Goal: Task Accomplishment & Management: Manage account settings

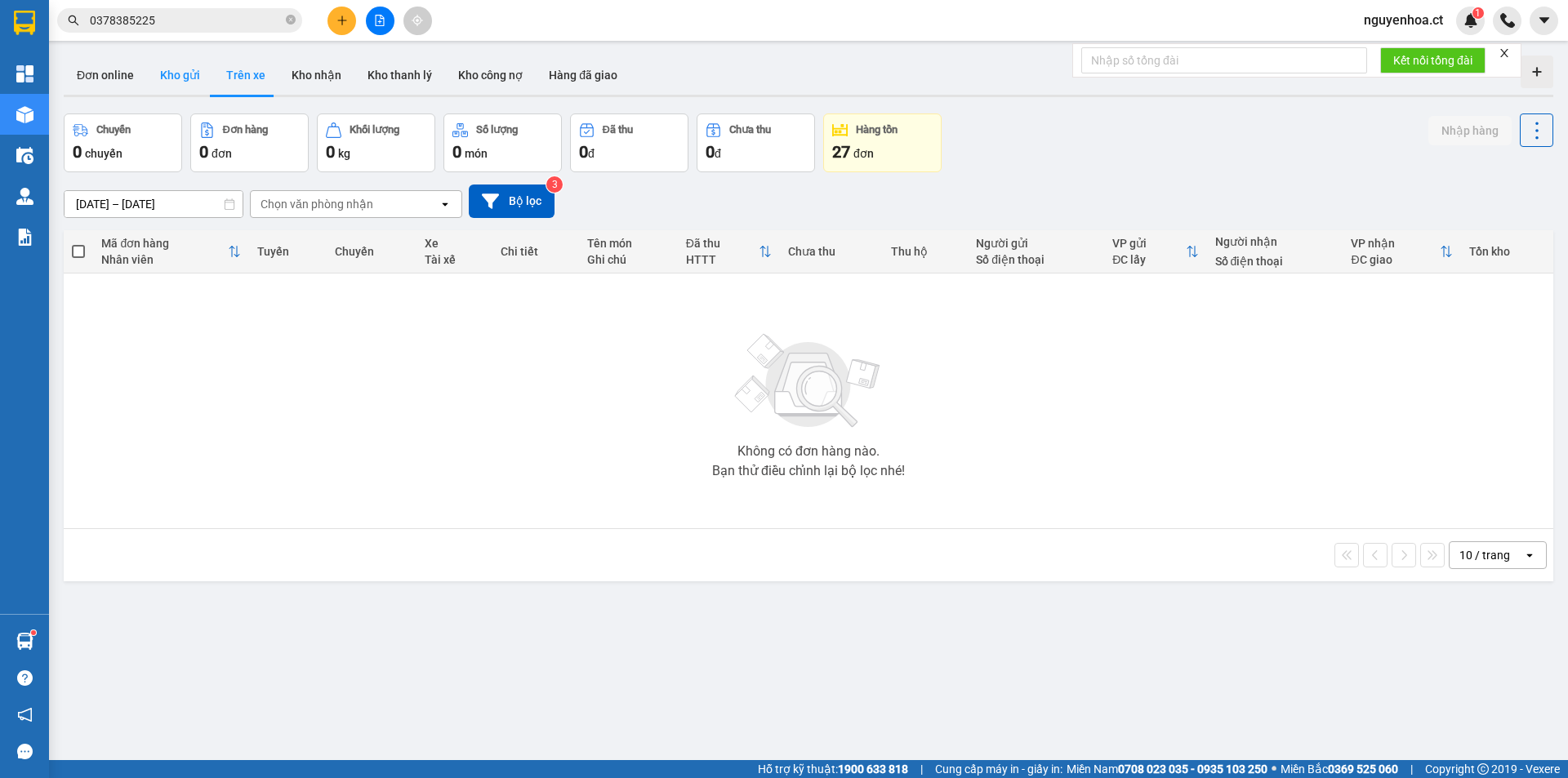
click at [171, 80] on button "Kho gửi" at bounding box center [180, 75] width 66 height 39
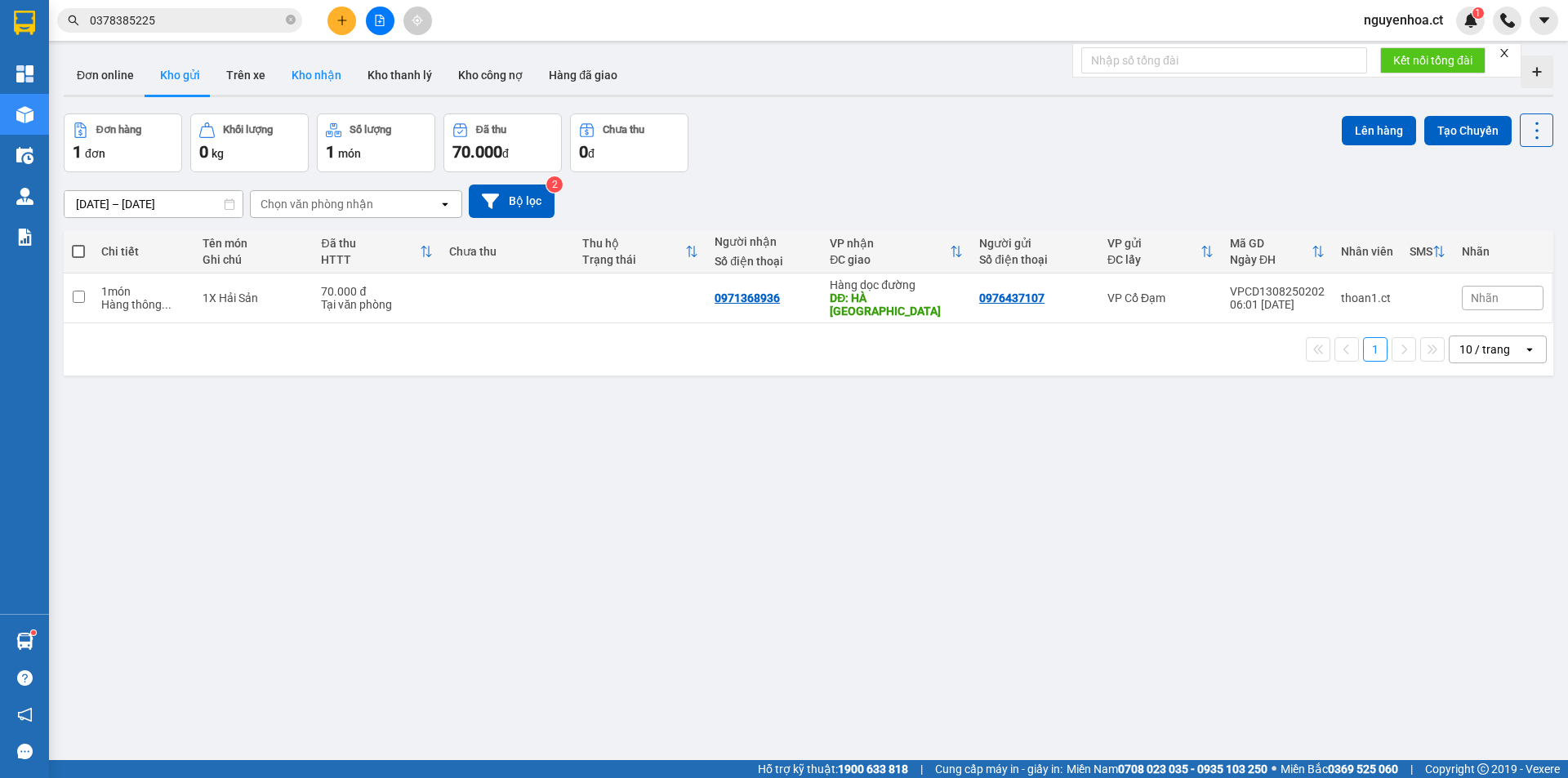
drag, startPoint x: 299, startPoint y: 76, endPoint x: 258, endPoint y: 76, distance: 41.0
click at [298, 76] on button "Kho nhận" at bounding box center [316, 75] width 76 height 39
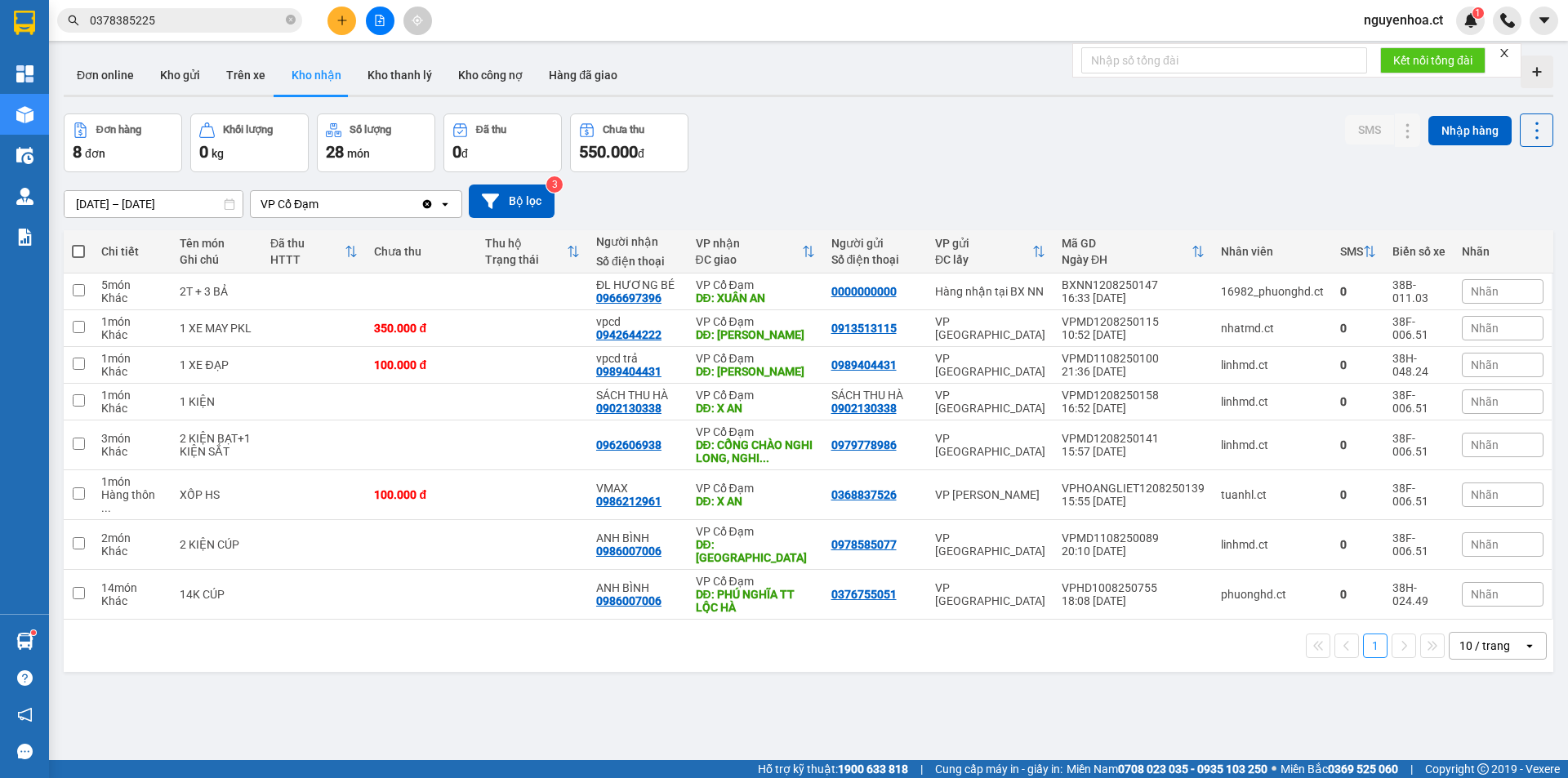
click at [425, 204] on icon "Clear value" at bounding box center [427, 203] width 9 height 9
drag, startPoint x: 566, startPoint y: 70, endPoint x: 557, endPoint y: 81, distance: 14.2
click at [566, 73] on button "Hàng đã giao" at bounding box center [582, 75] width 95 height 39
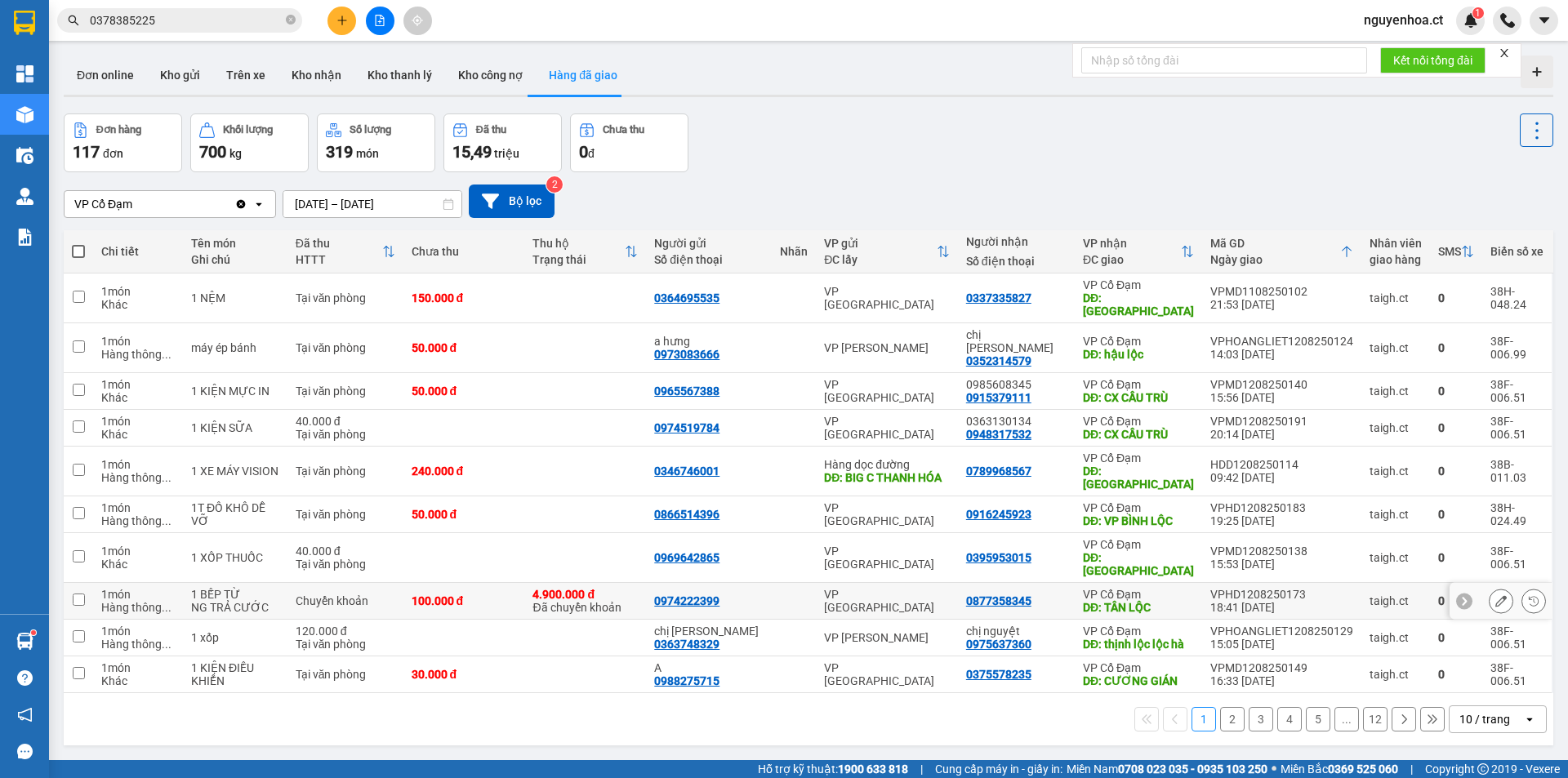
click at [569, 588] on div "4.900.000 đ Đã chuyển khoản" at bounding box center [585, 600] width 105 height 26
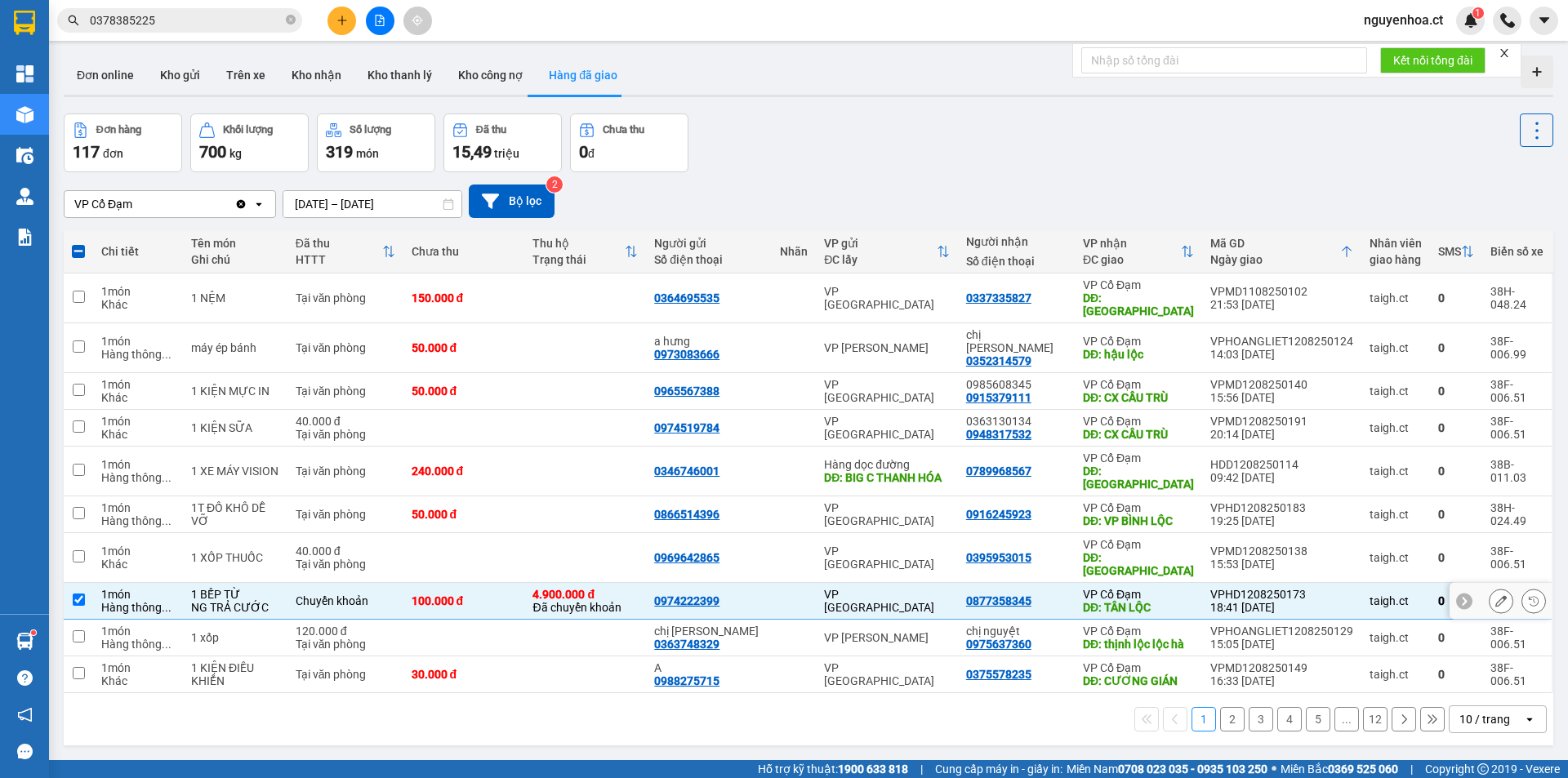
click at [558, 588] on div "4.900.000 đ Đã chuyển khoản" at bounding box center [585, 600] width 105 height 26
checkbox input "false"
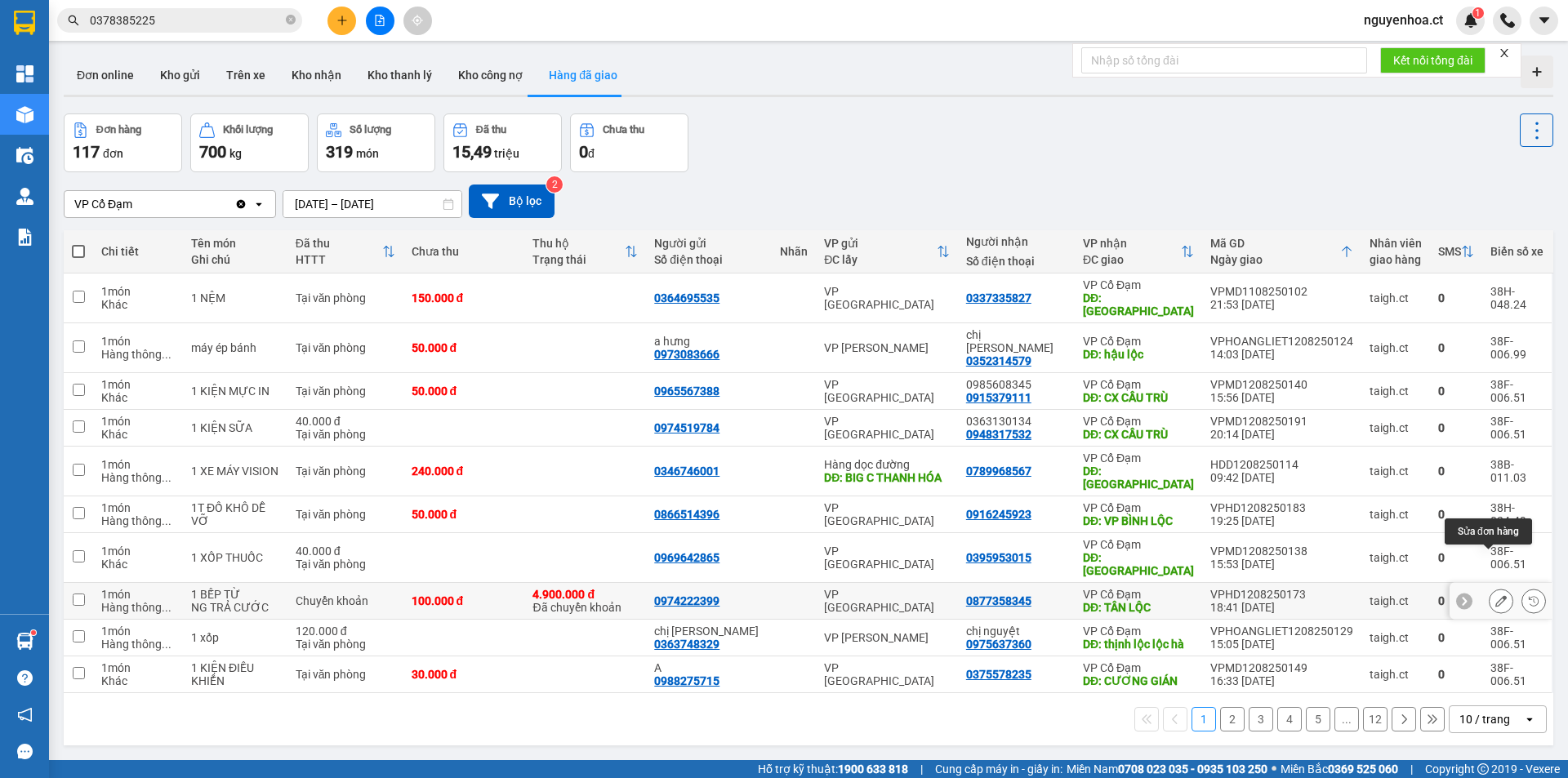
click at [1495, 595] on icon at bounding box center [1501, 601] width 11 height 11
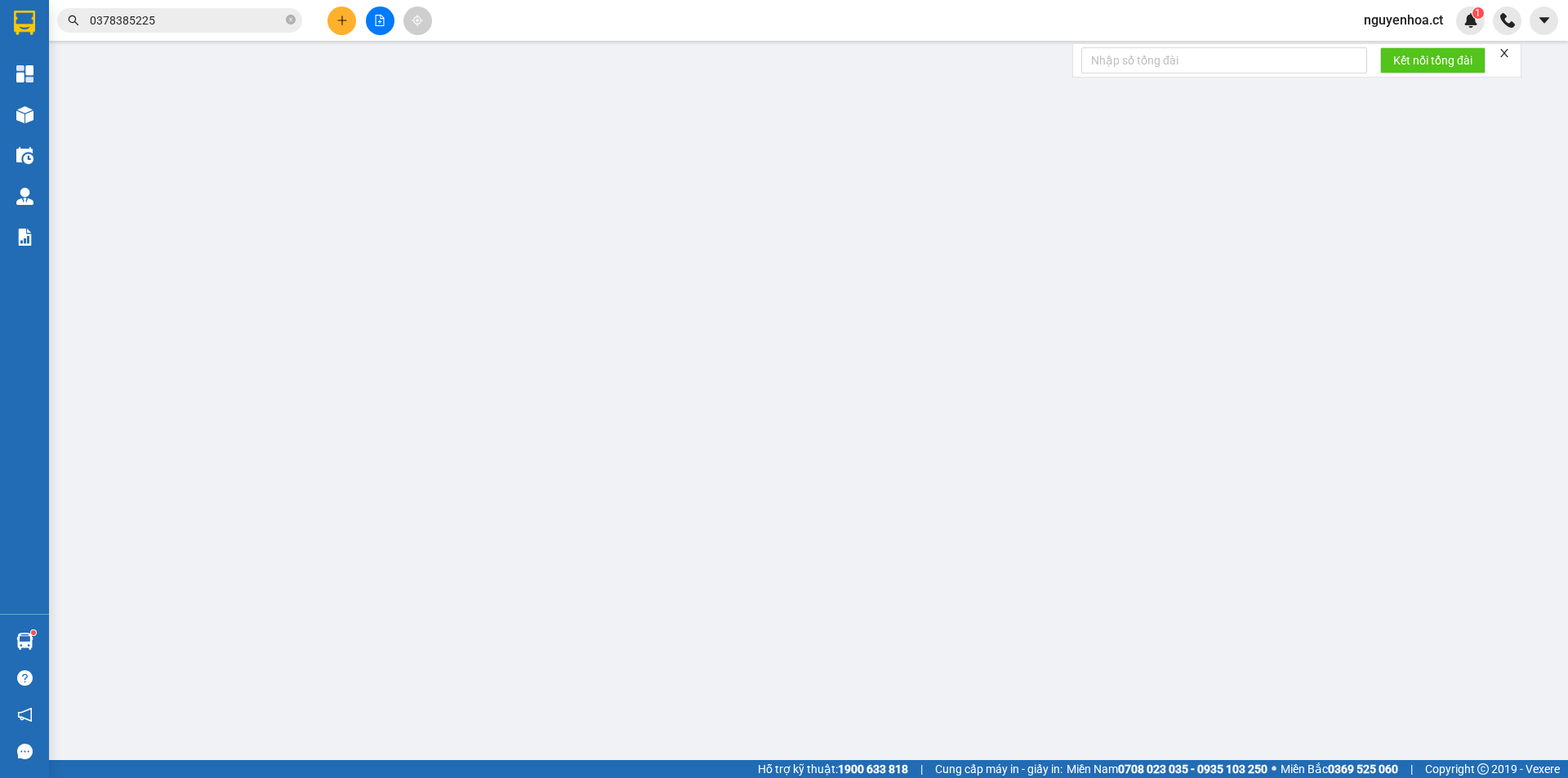
type input "0974222399"
type input "0877358345"
type input "TÂN LỘC"
checkbox input "true"
type input "4.900.000"
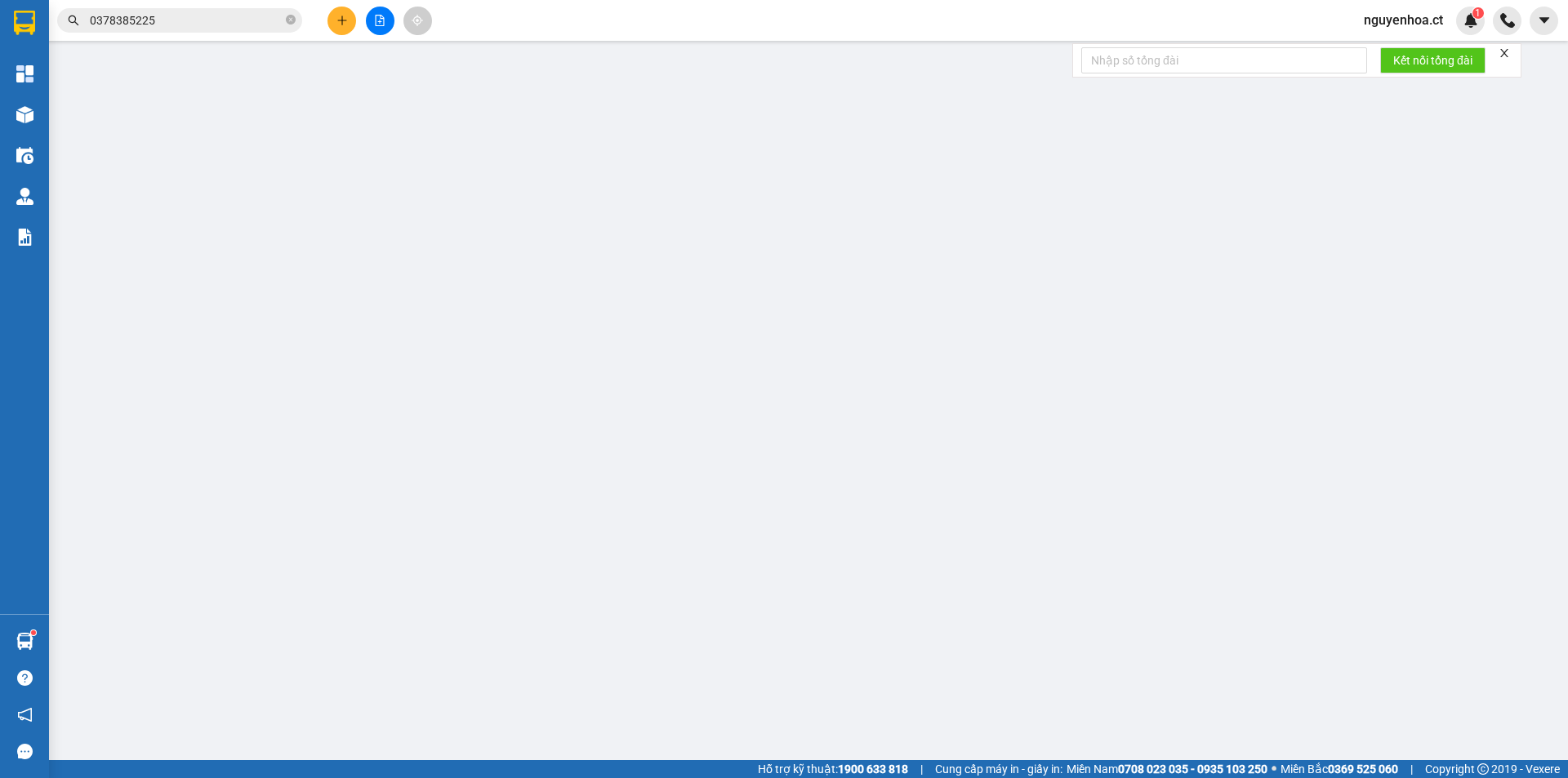
type input "100.000"
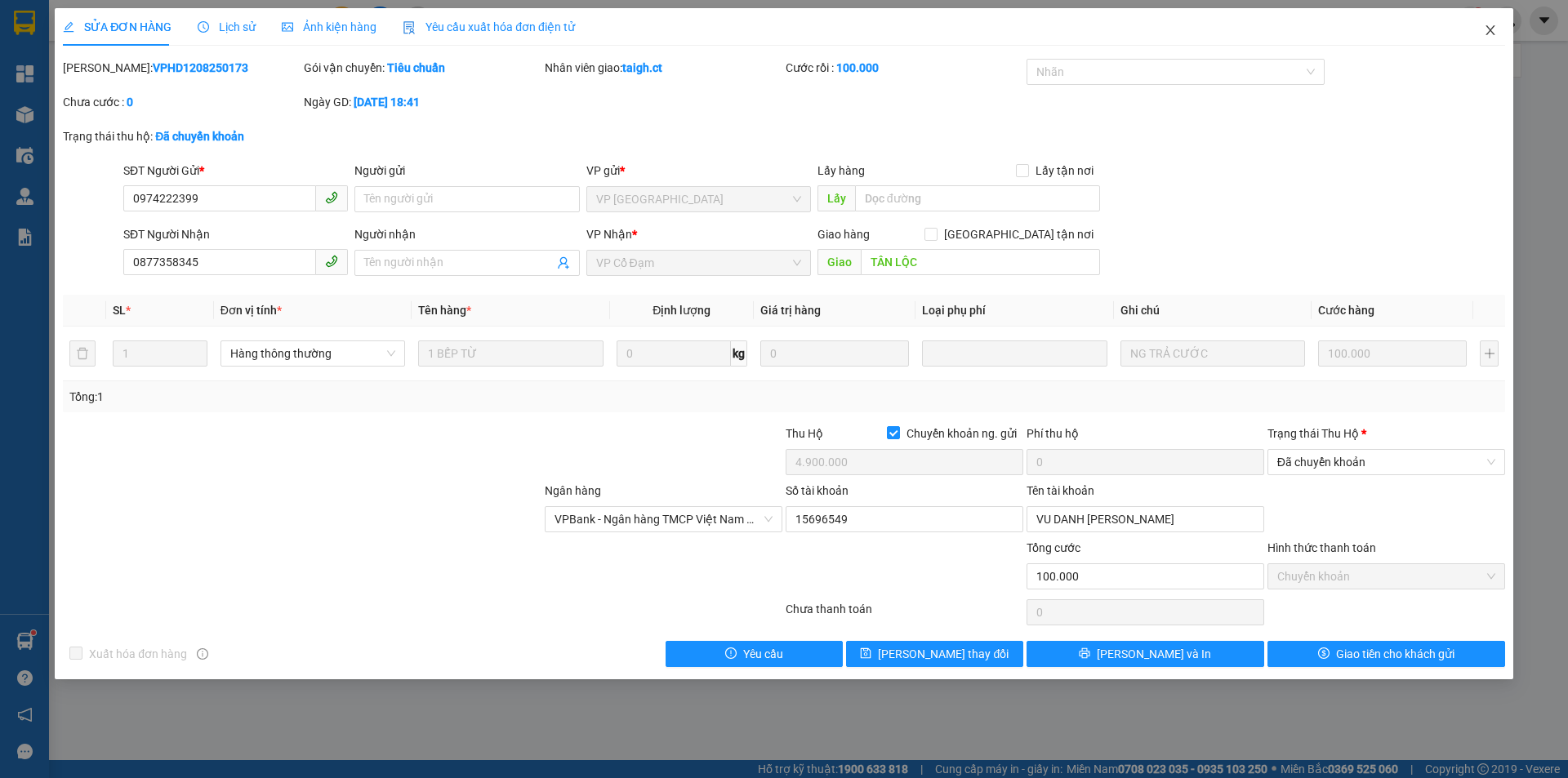
click at [1490, 36] on icon "close" at bounding box center [1491, 31] width 13 height 13
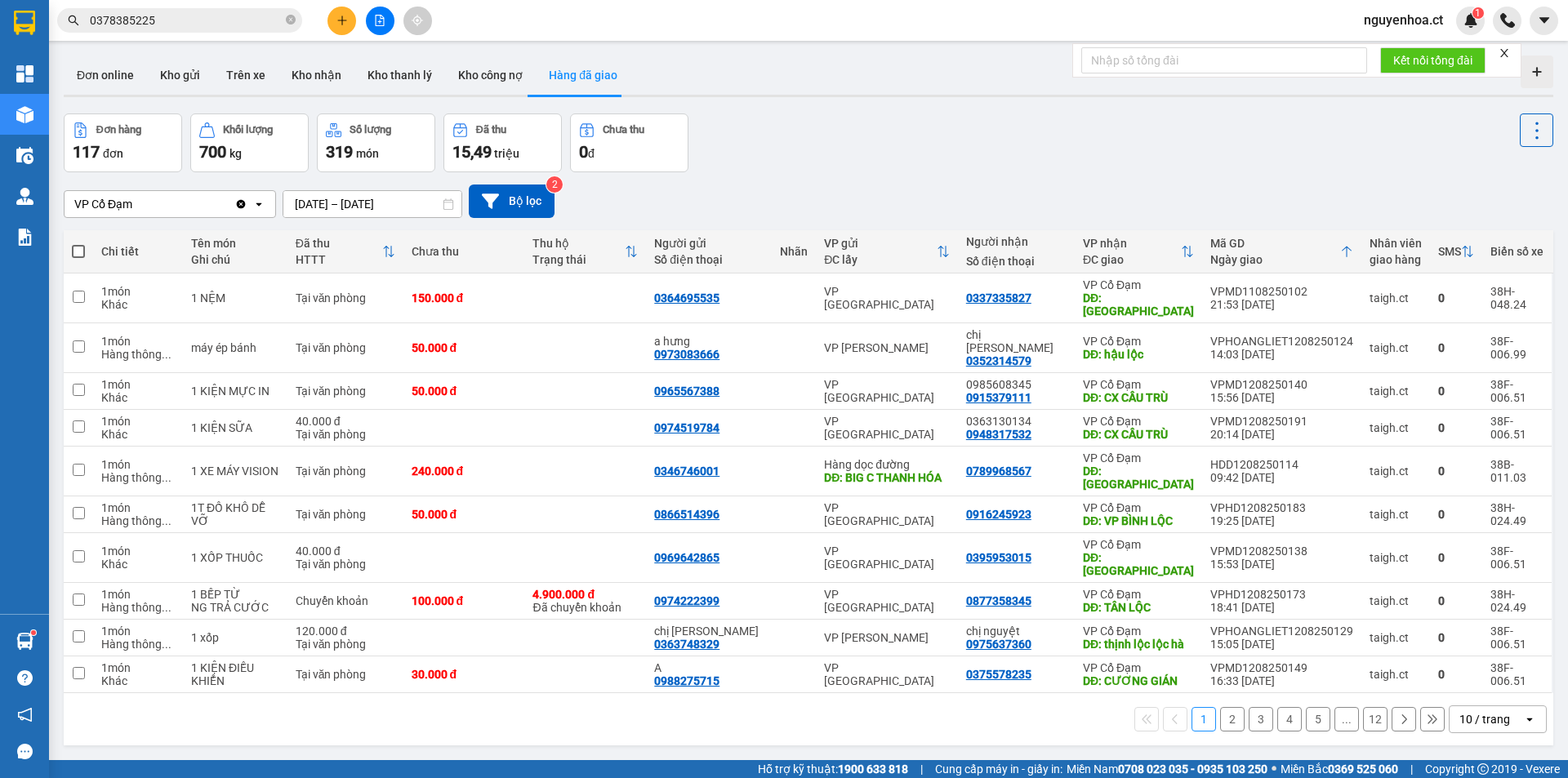
click at [1220, 707] on button "2" at bounding box center [1232, 720] width 25 height 25
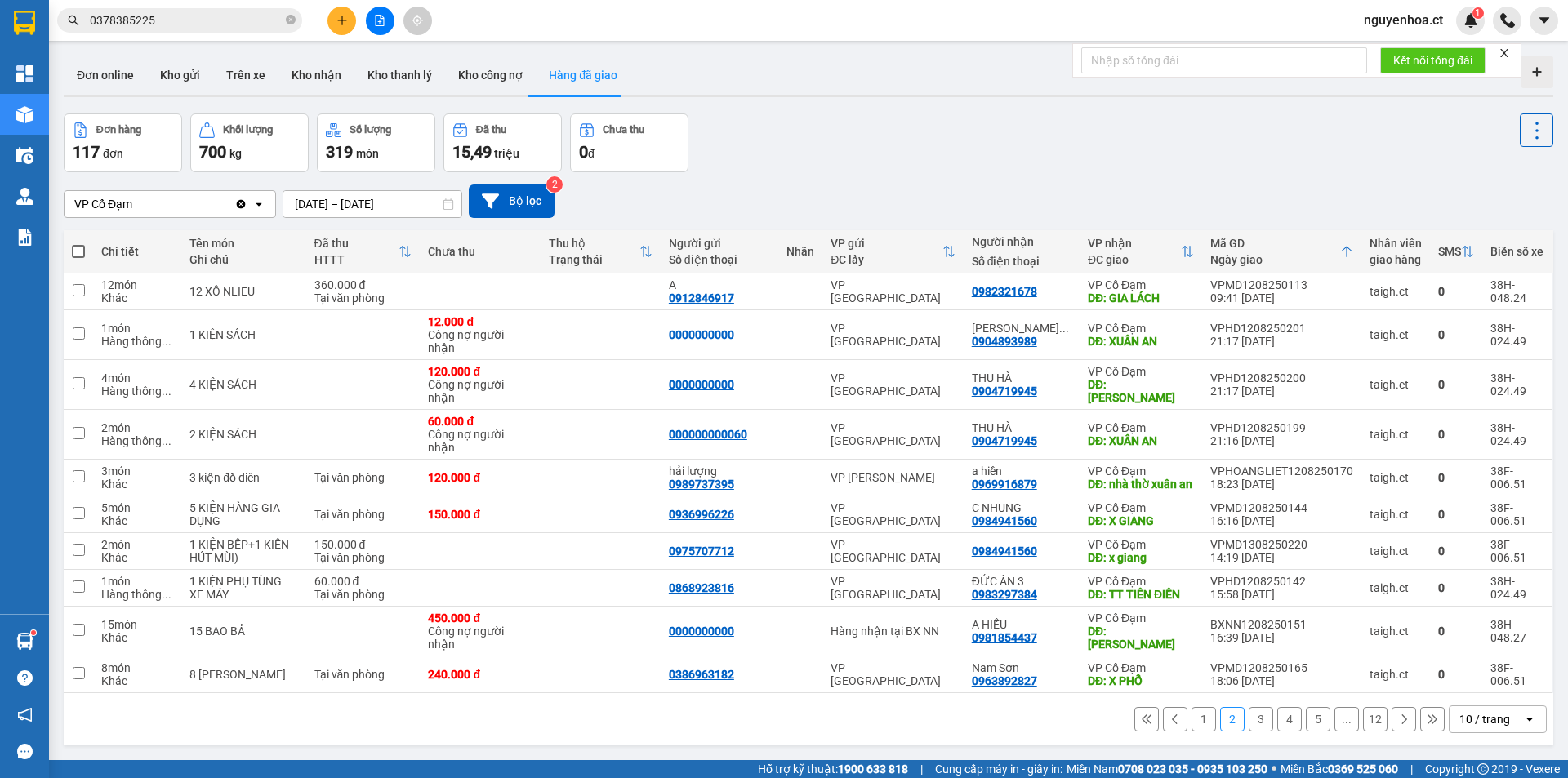
click at [238, 201] on icon "Clear value" at bounding box center [241, 203] width 9 height 9
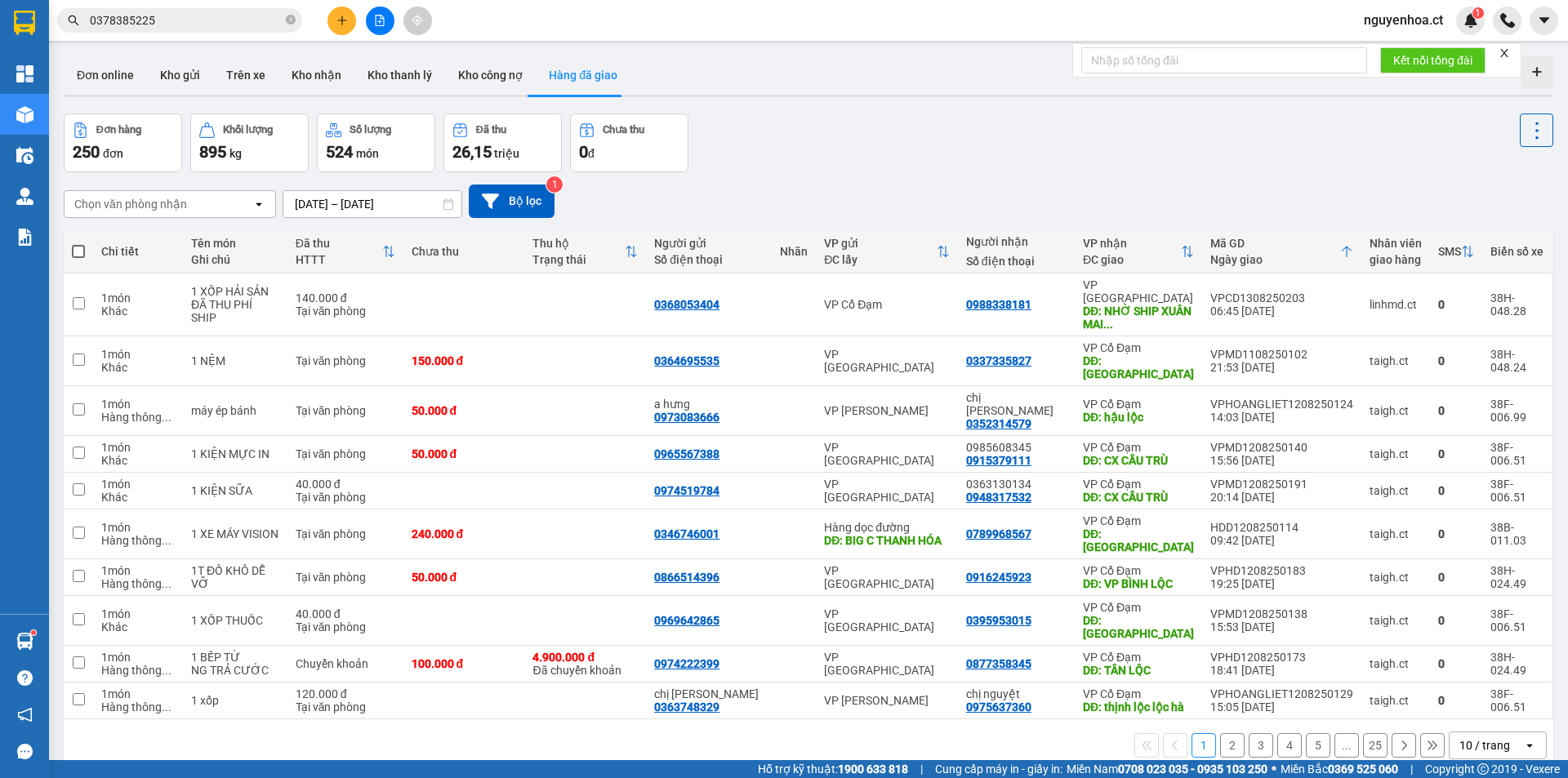
click at [1221, 733] on button "2" at bounding box center [1232, 746] width 25 height 25
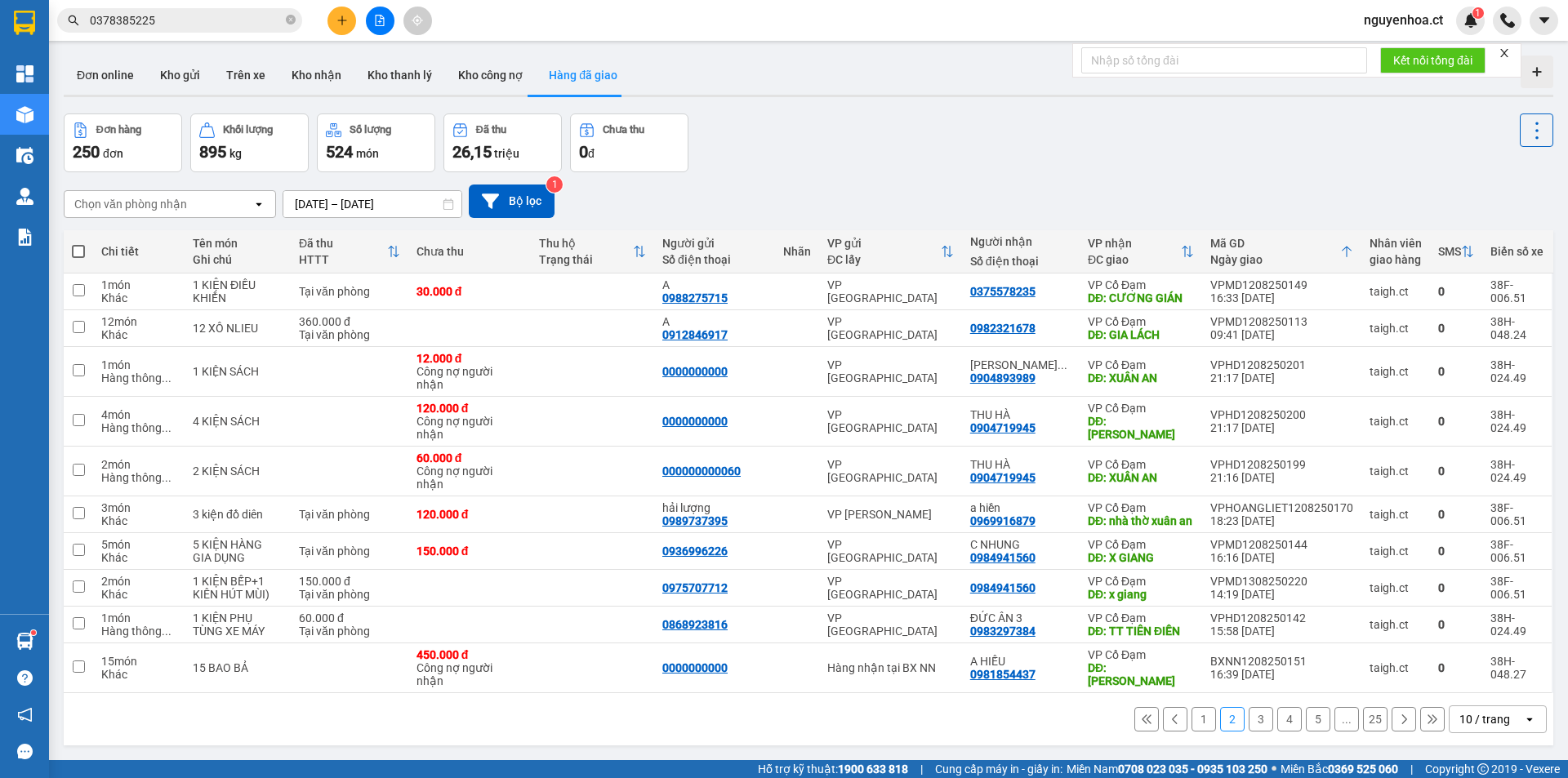
click at [1249, 731] on button "3" at bounding box center [1261, 720] width 25 height 25
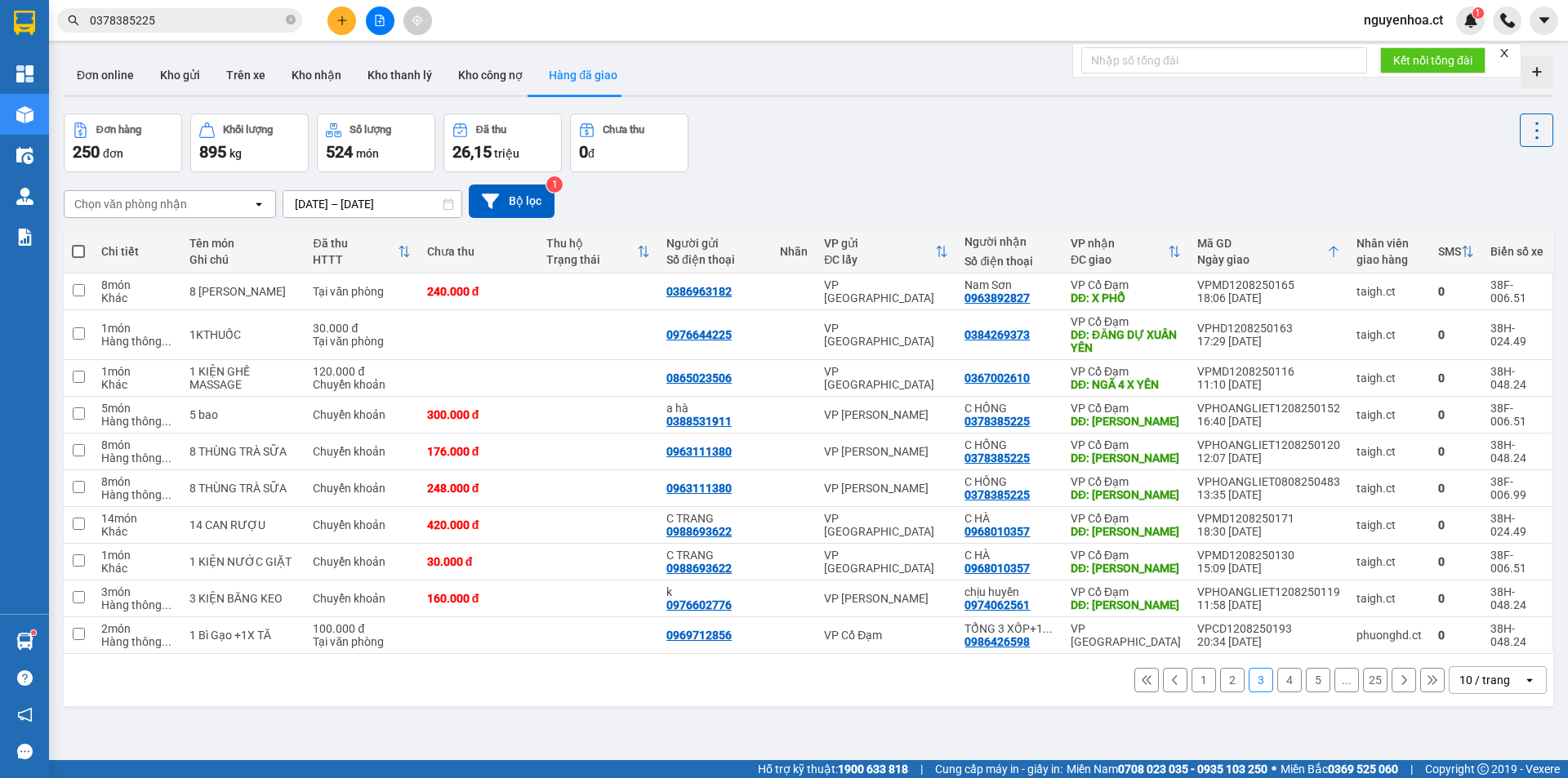
click at [1279, 686] on button "4" at bounding box center [1290, 681] width 25 height 25
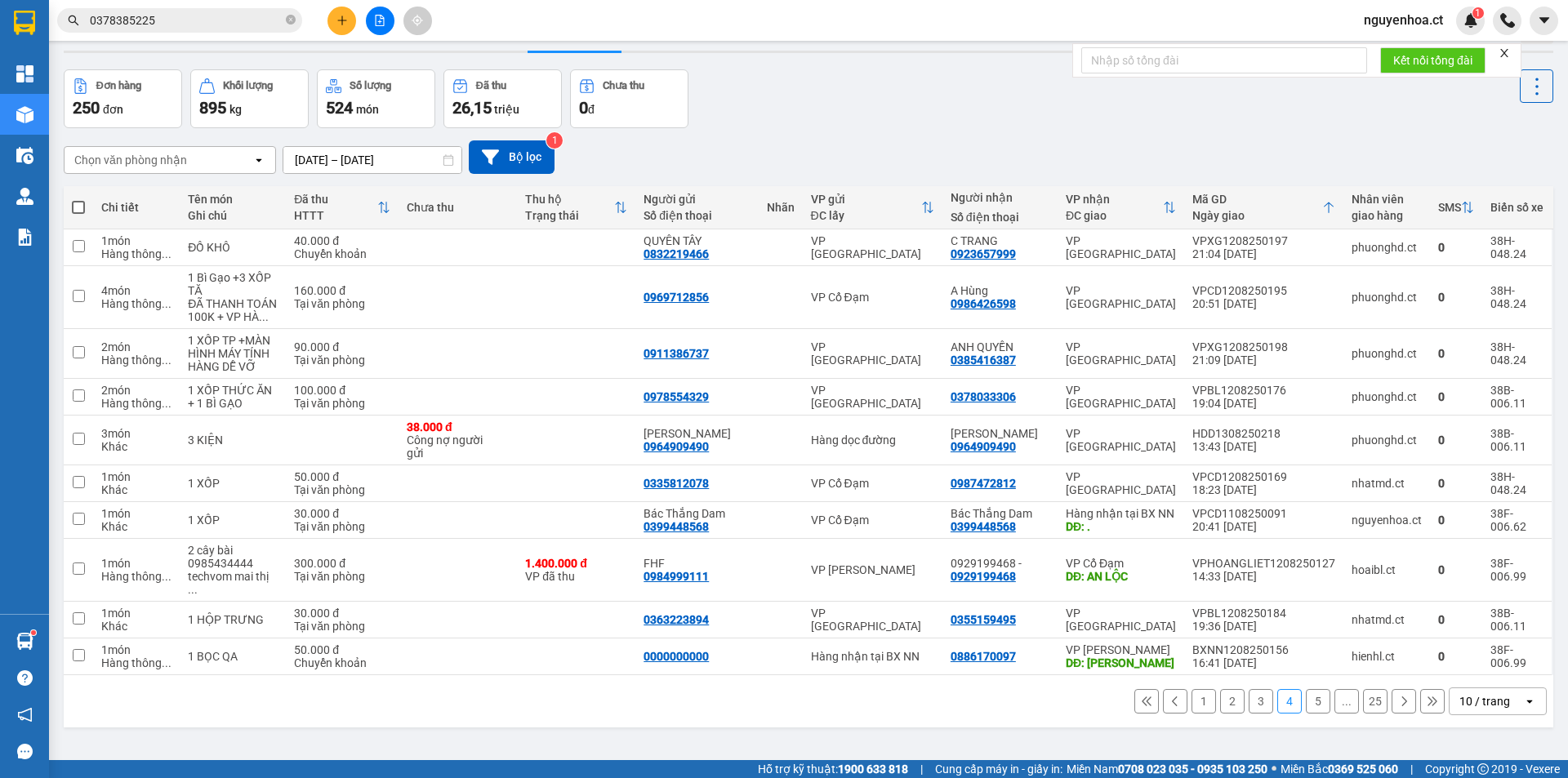
scroll to position [76, 0]
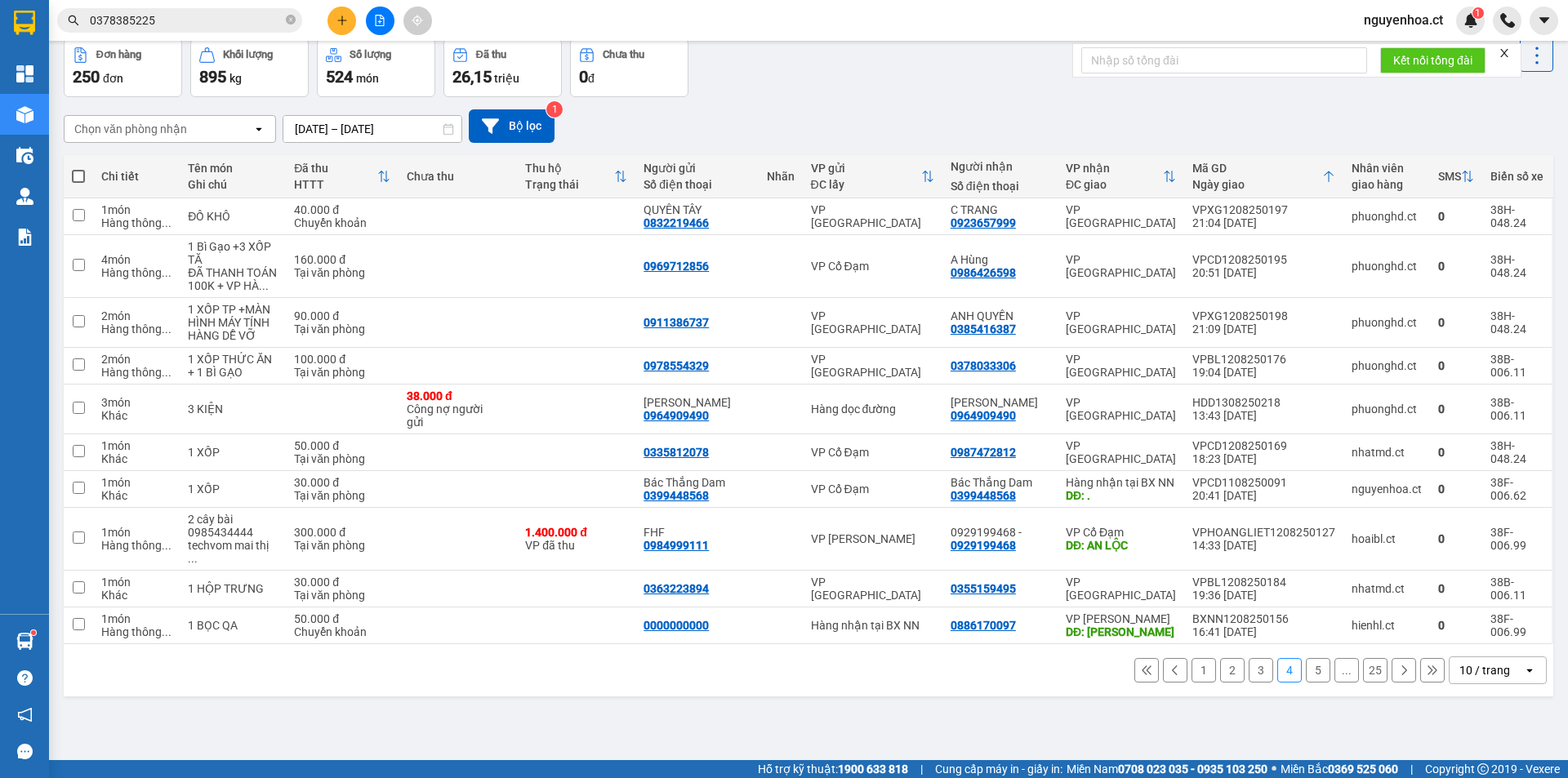
click at [1250, 674] on button "3" at bounding box center [1261, 671] width 25 height 25
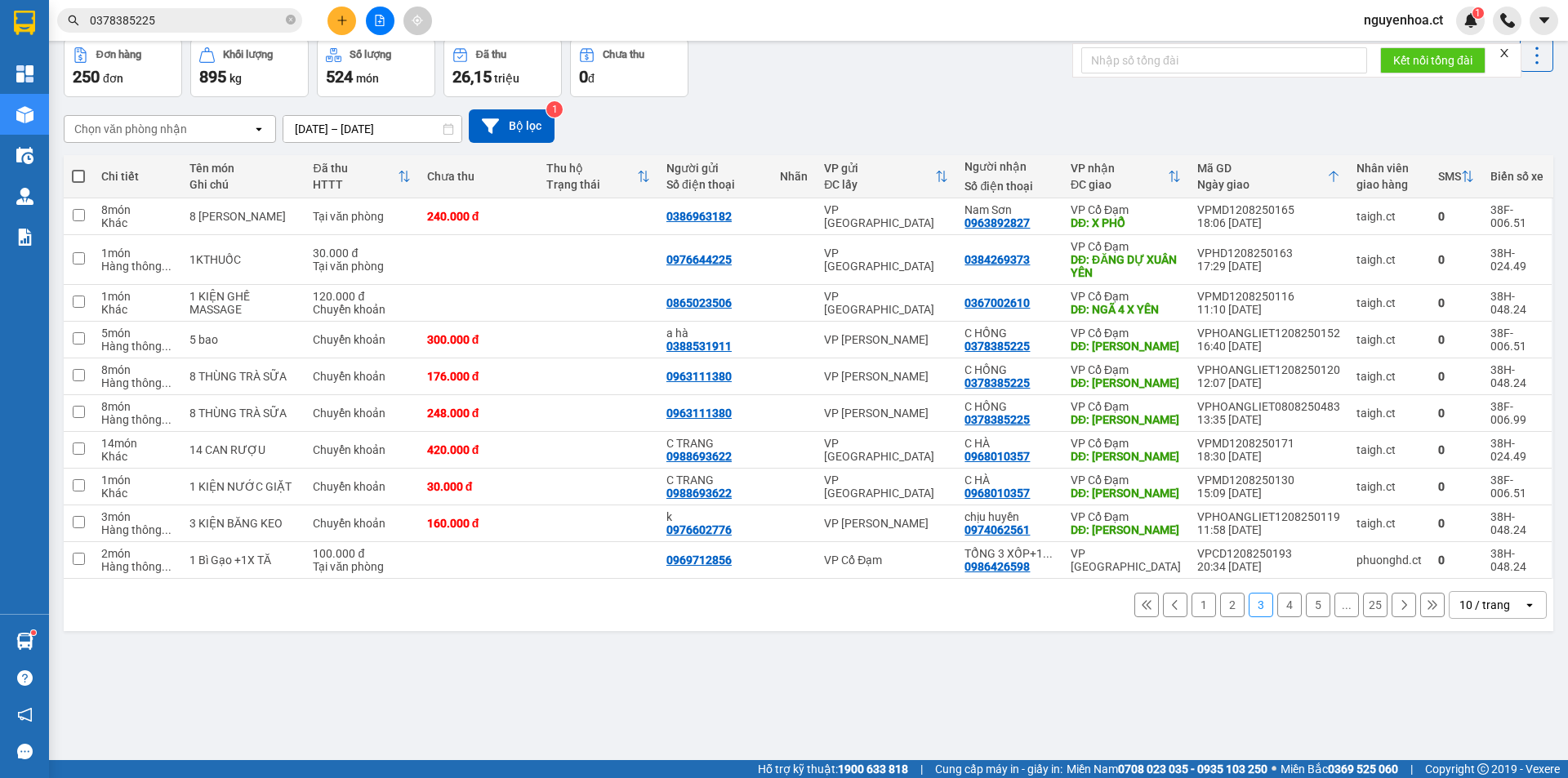
click at [1486, 602] on div "10 / trang" at bounding box center [1485, 605] width 51 height 16
click at [1490, 574] on span "100 / trang" at bounding box center [1479, 569] width 59 height 16
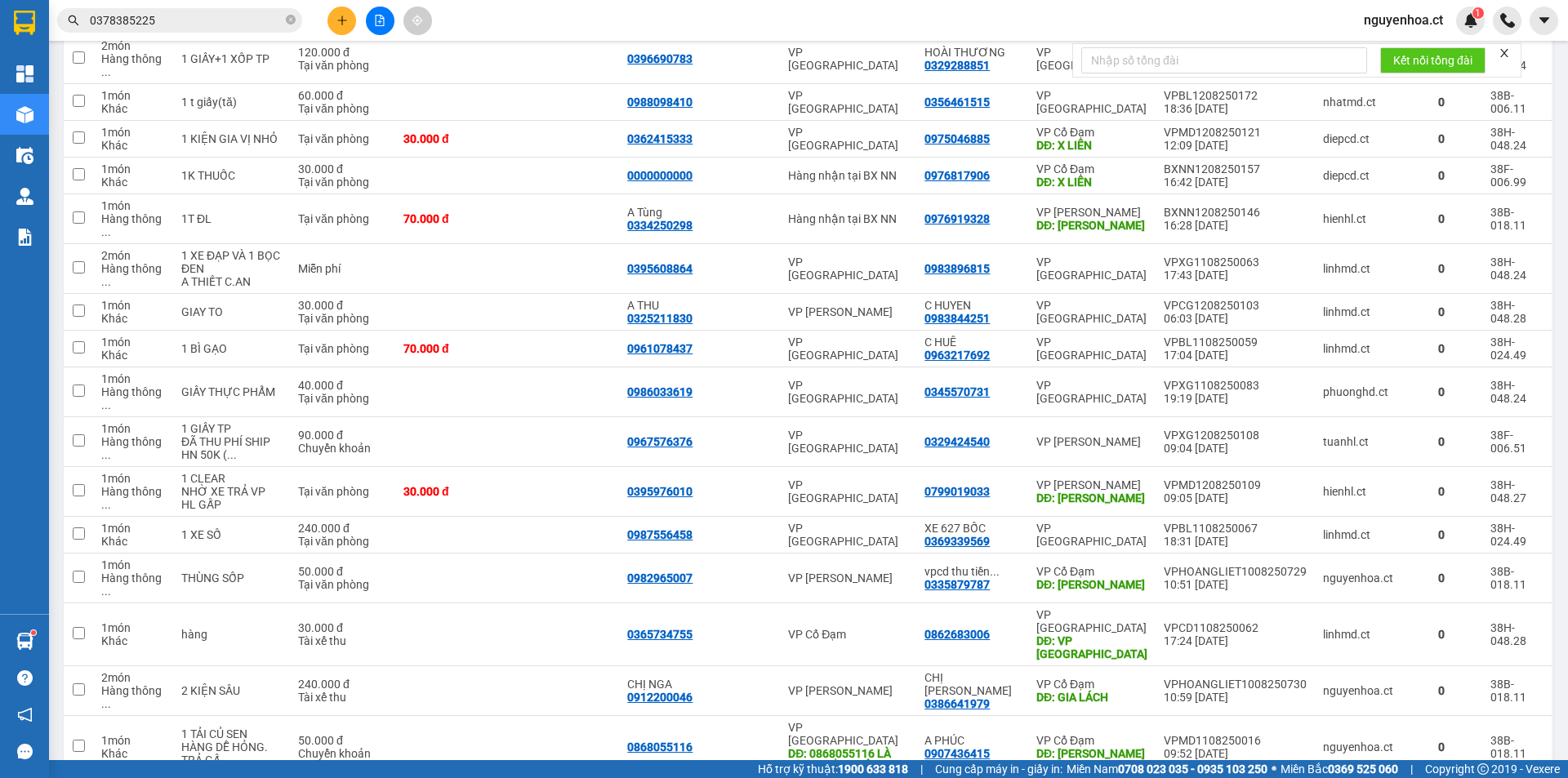
scroll to position [2851, 0]
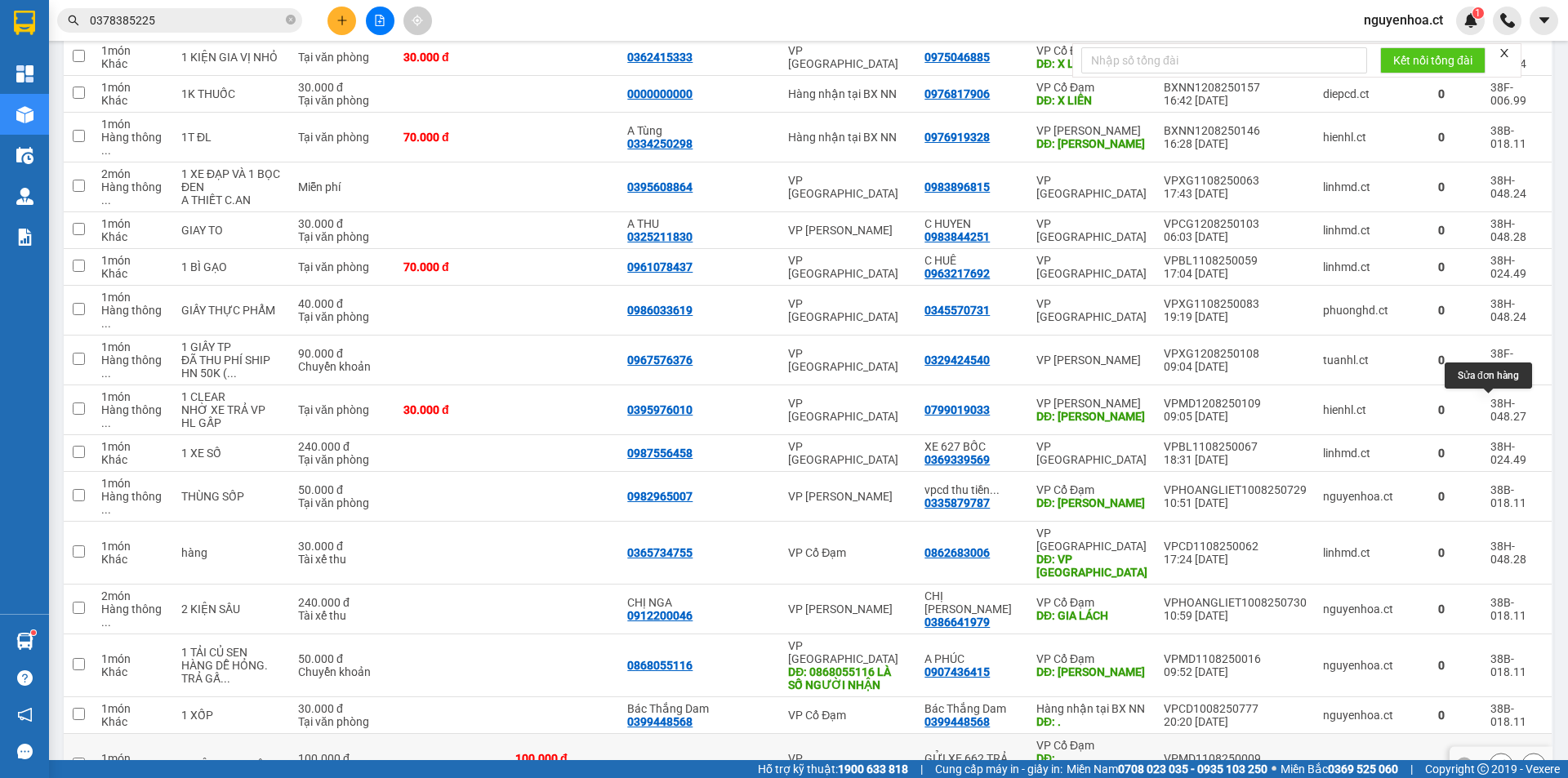
click at [1495, 760] on icon at bounding box center [1501, 766] width 11 height 11
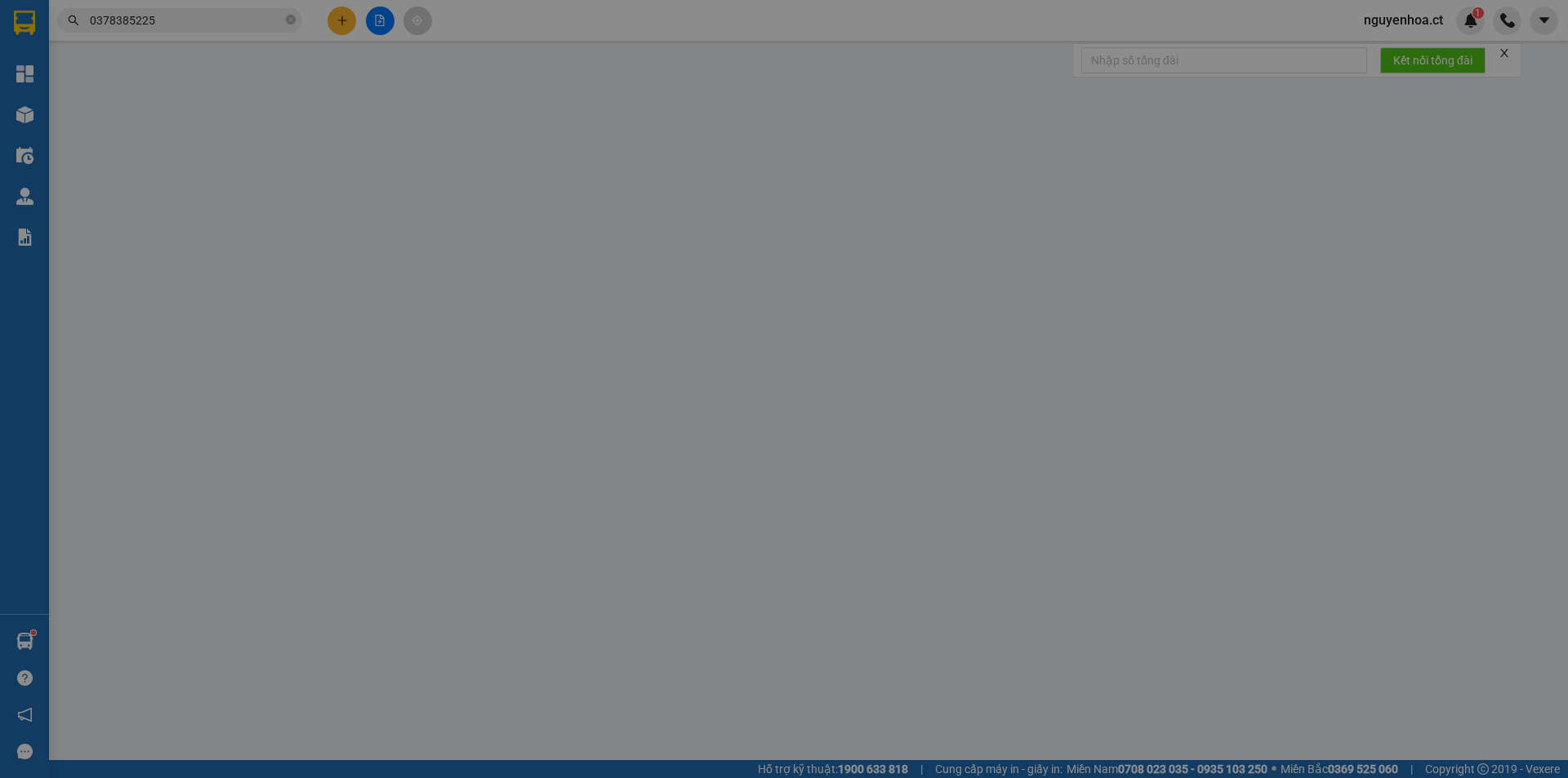
type input "0971865213"
type input "0399896701"
type input "GỬI XE 662 TRẢ KHÁCH - HUY PX"
type input "[GEOGRAPHIC_DATA] ĐÌNH - TIÊN ĐIÊN"
checkbox input "true"
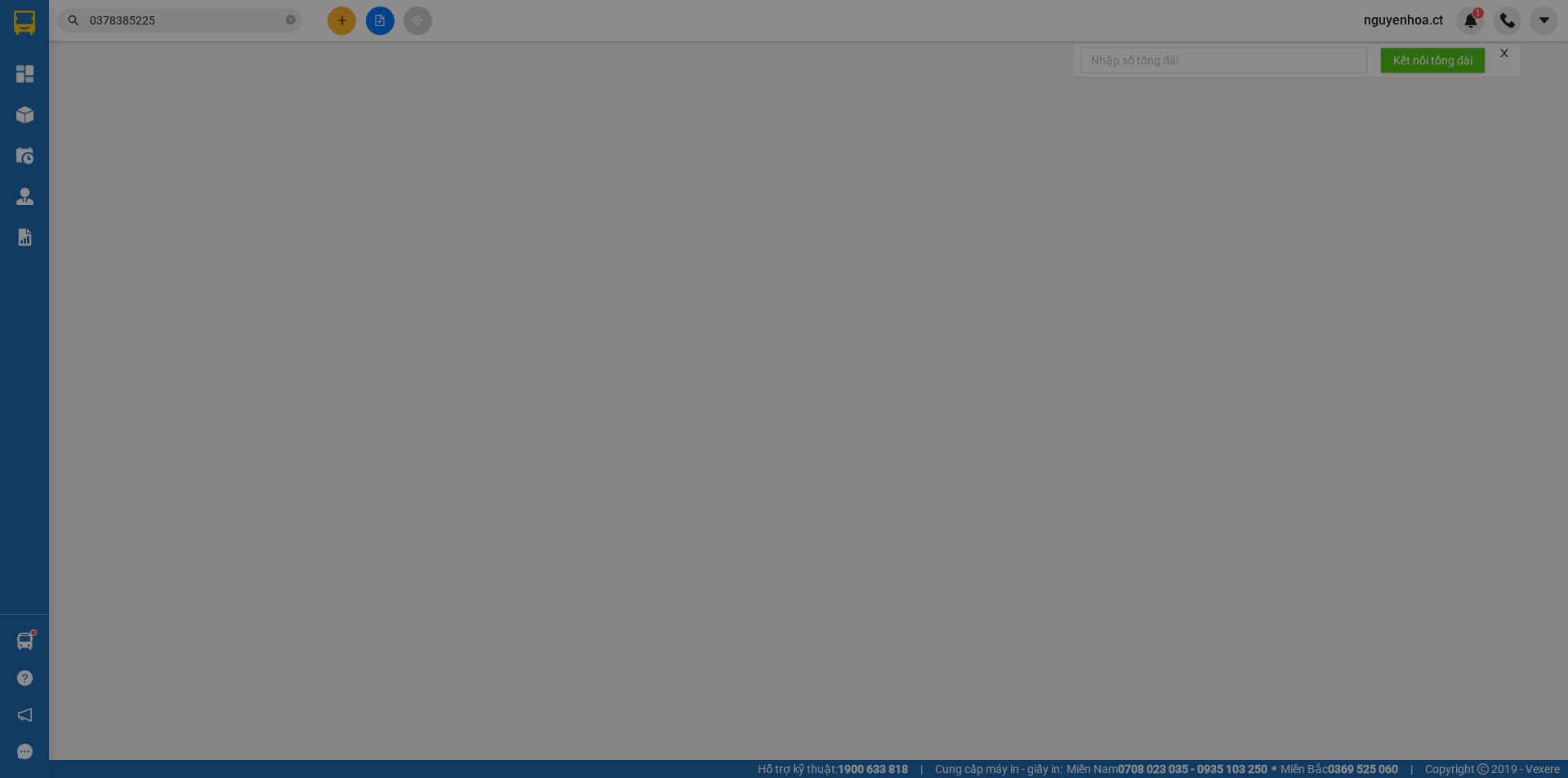
type input "100.000"
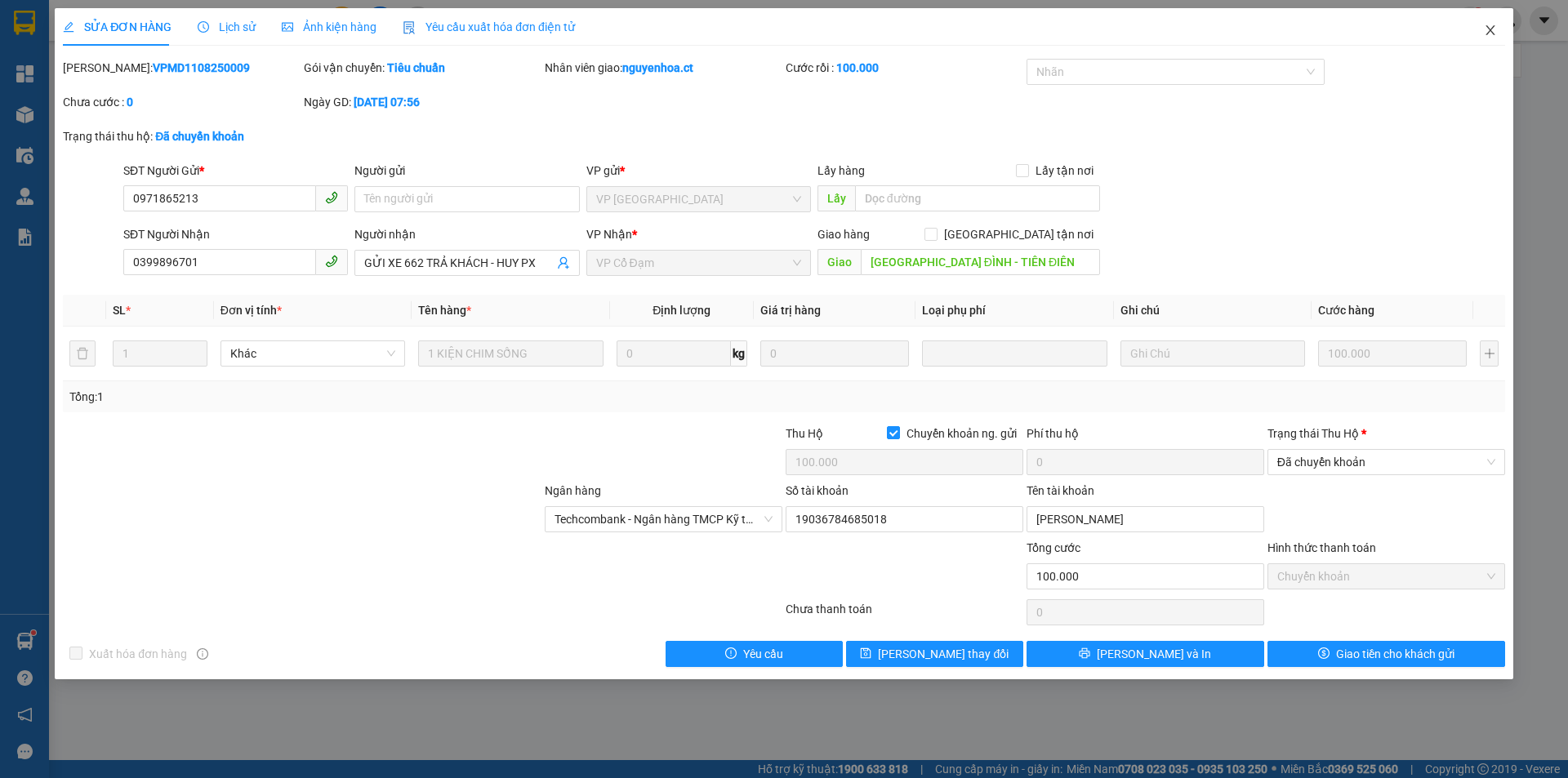
click at [1491, 32] on icon "close" at bounding box center [1490, 30] width 9 height 10
click at [1491, 32] on div "nguyenhoa.ct 1" at bounding box center [1459, 21] width 217 height 29
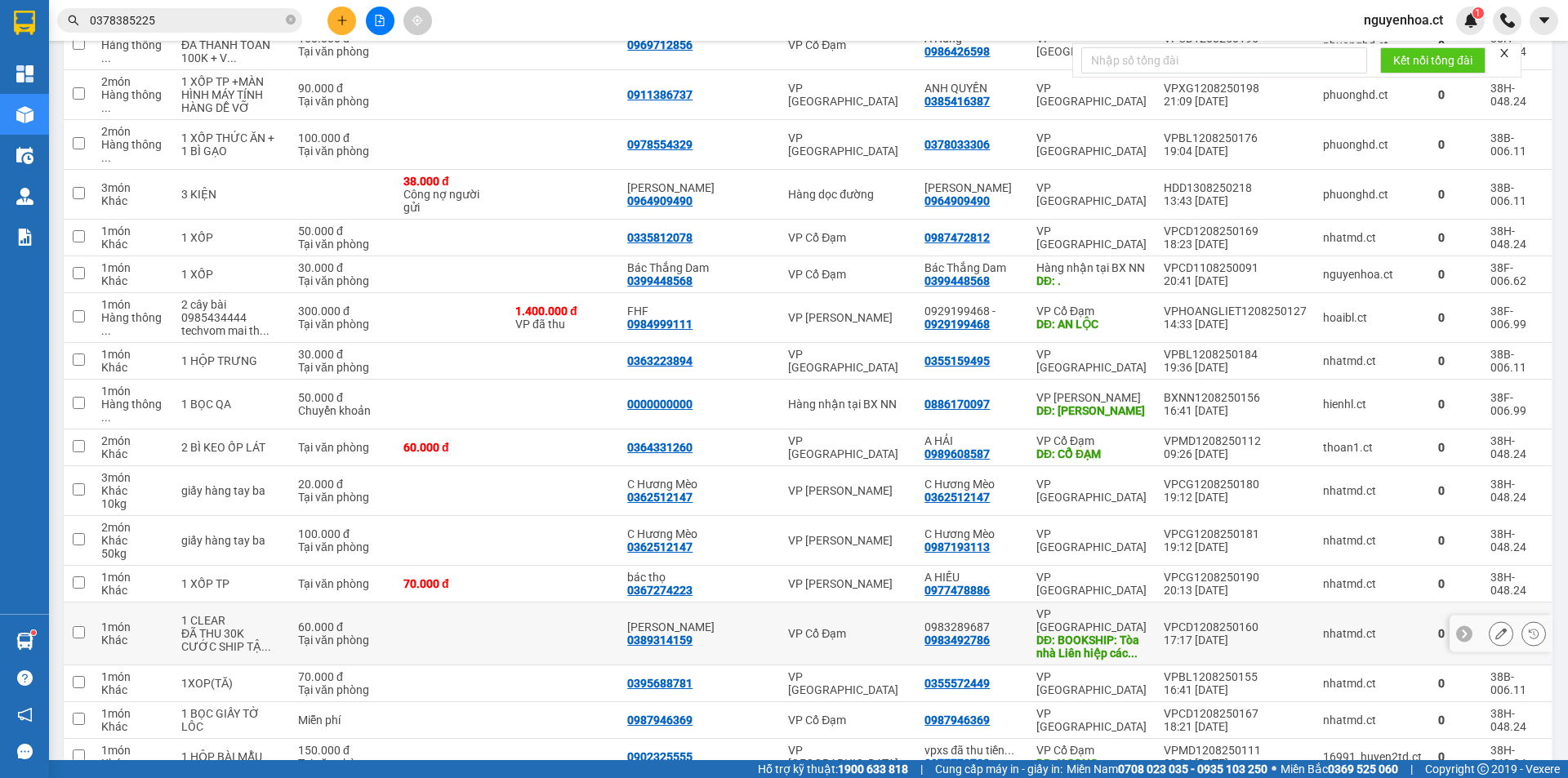
scroll to position [1633, 0]
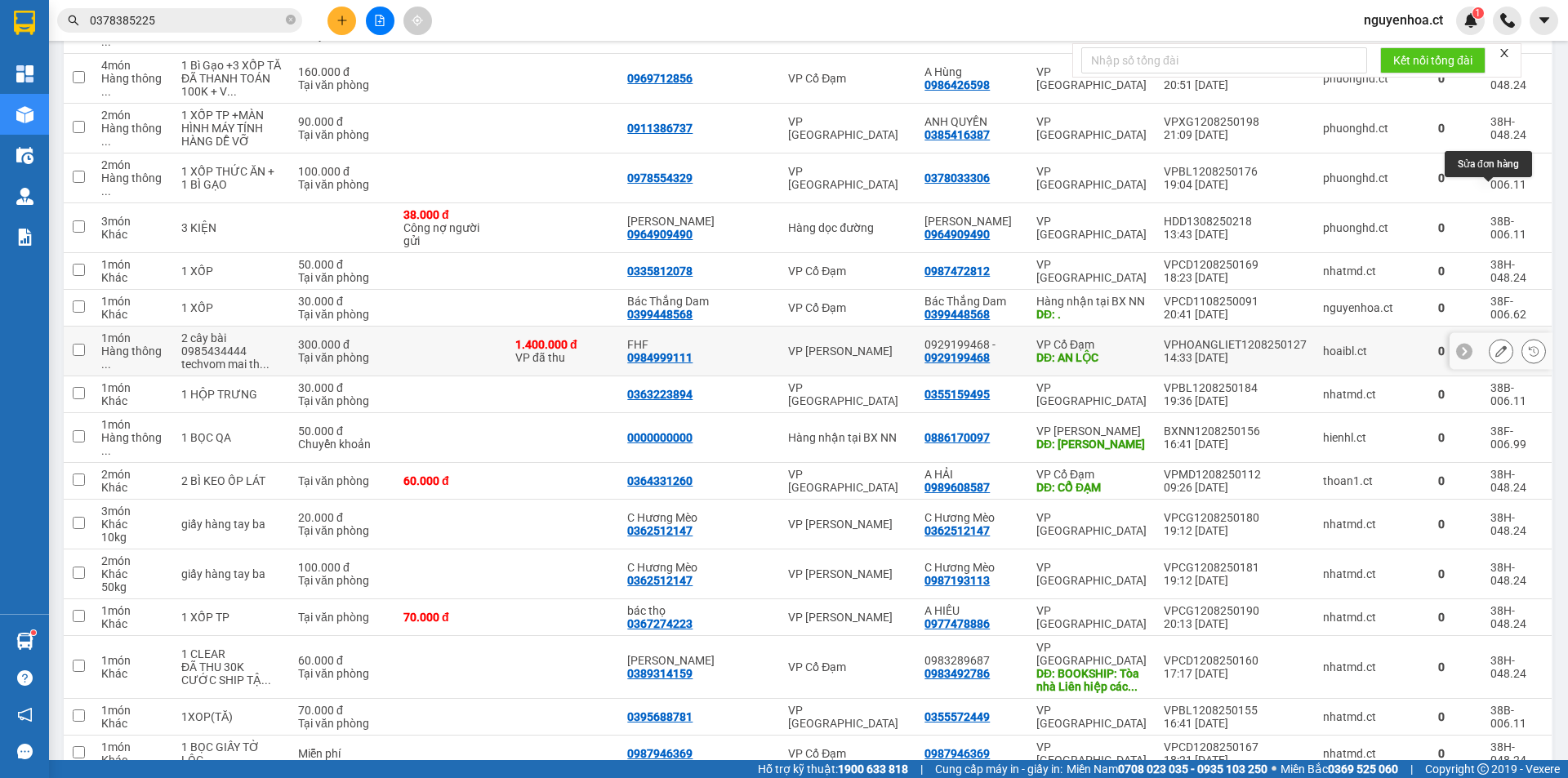
click at [1495, 345] on icon at bounding box center [1501, 351] width 11 height 11
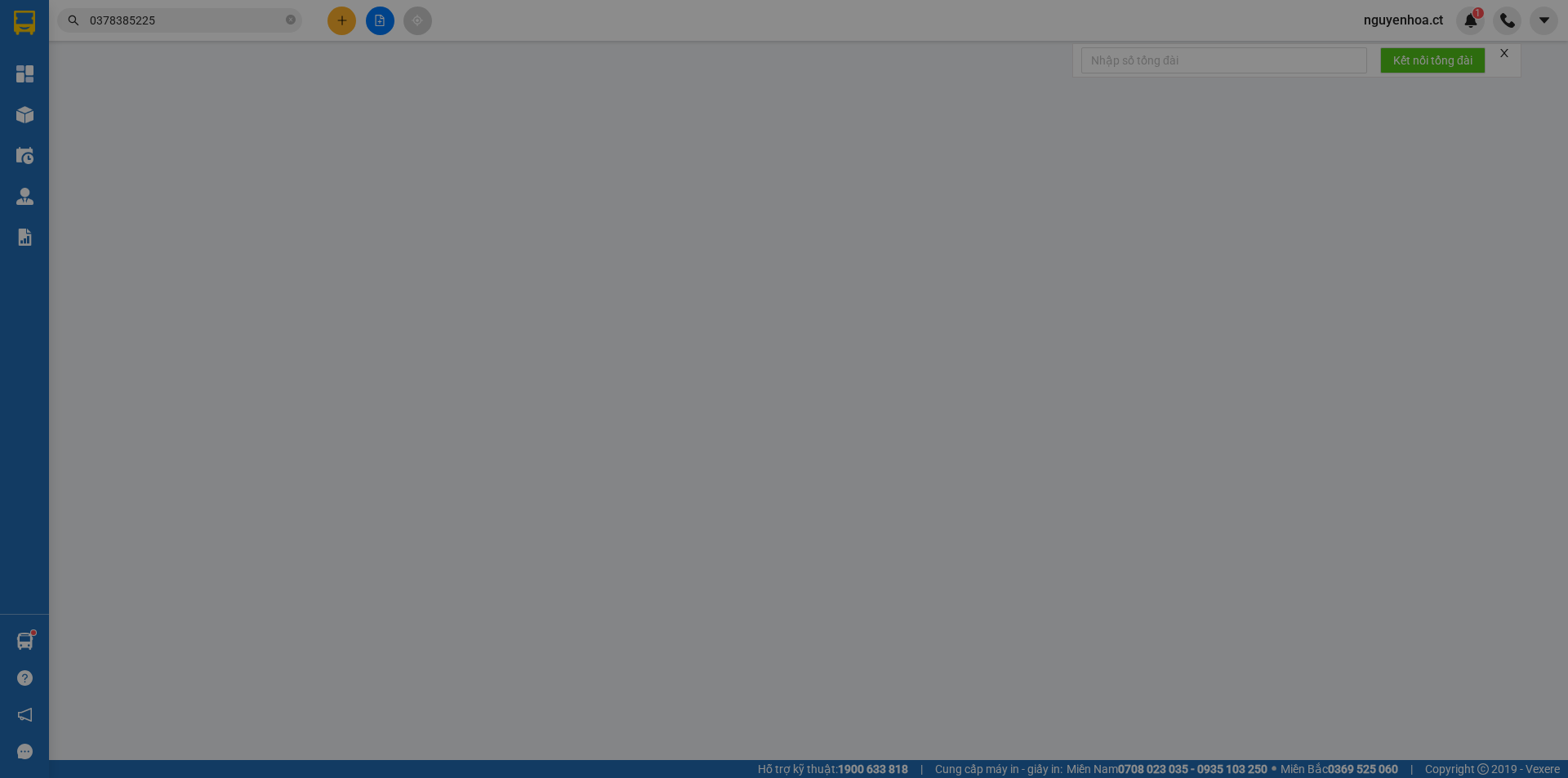
type input "0984999111"
type input "FHF"
type input "0929199468"
type input "0929199468 -"
type input "AN LỘC"
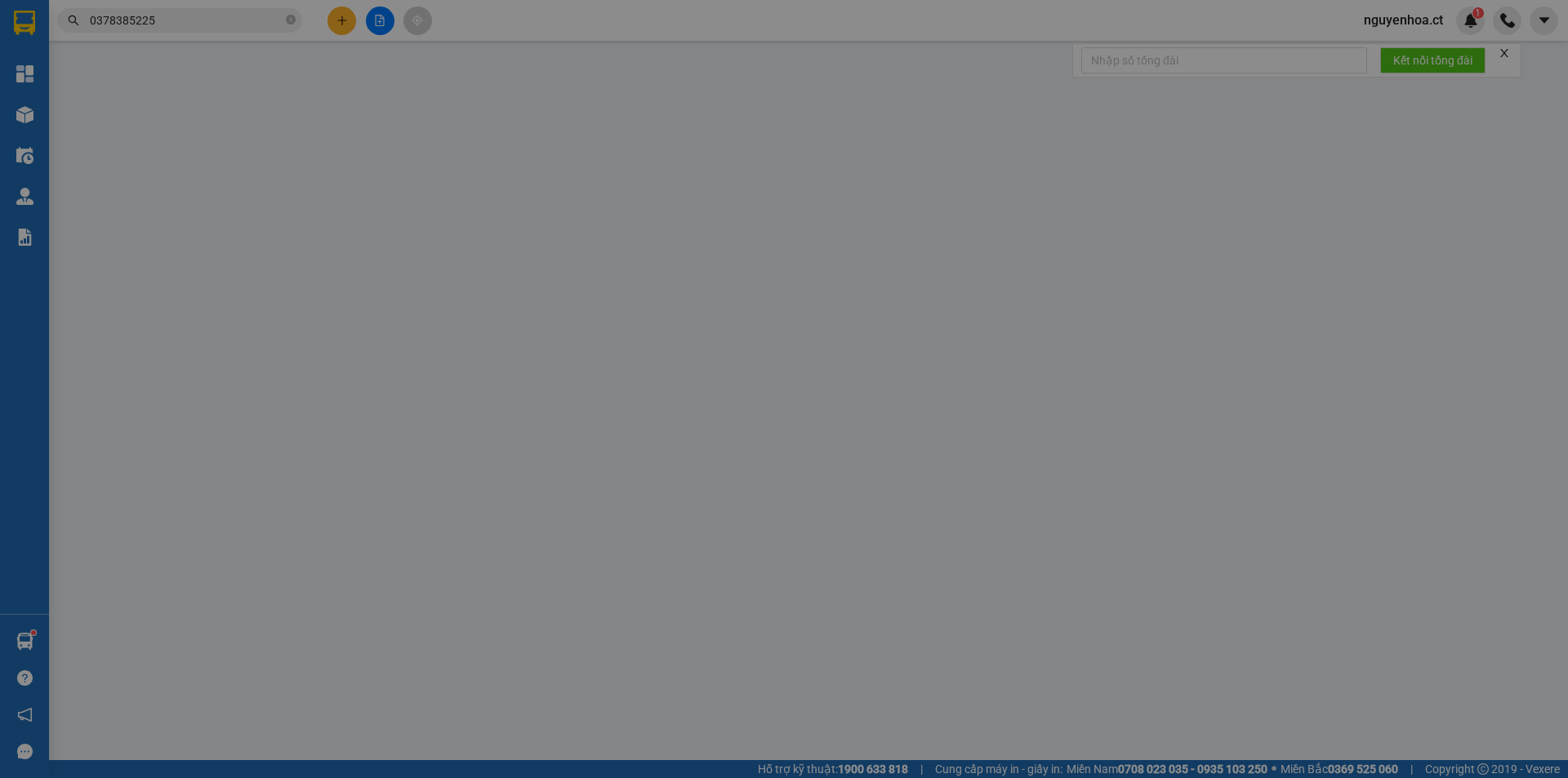
type input "1.400.000"
type input "300.000"
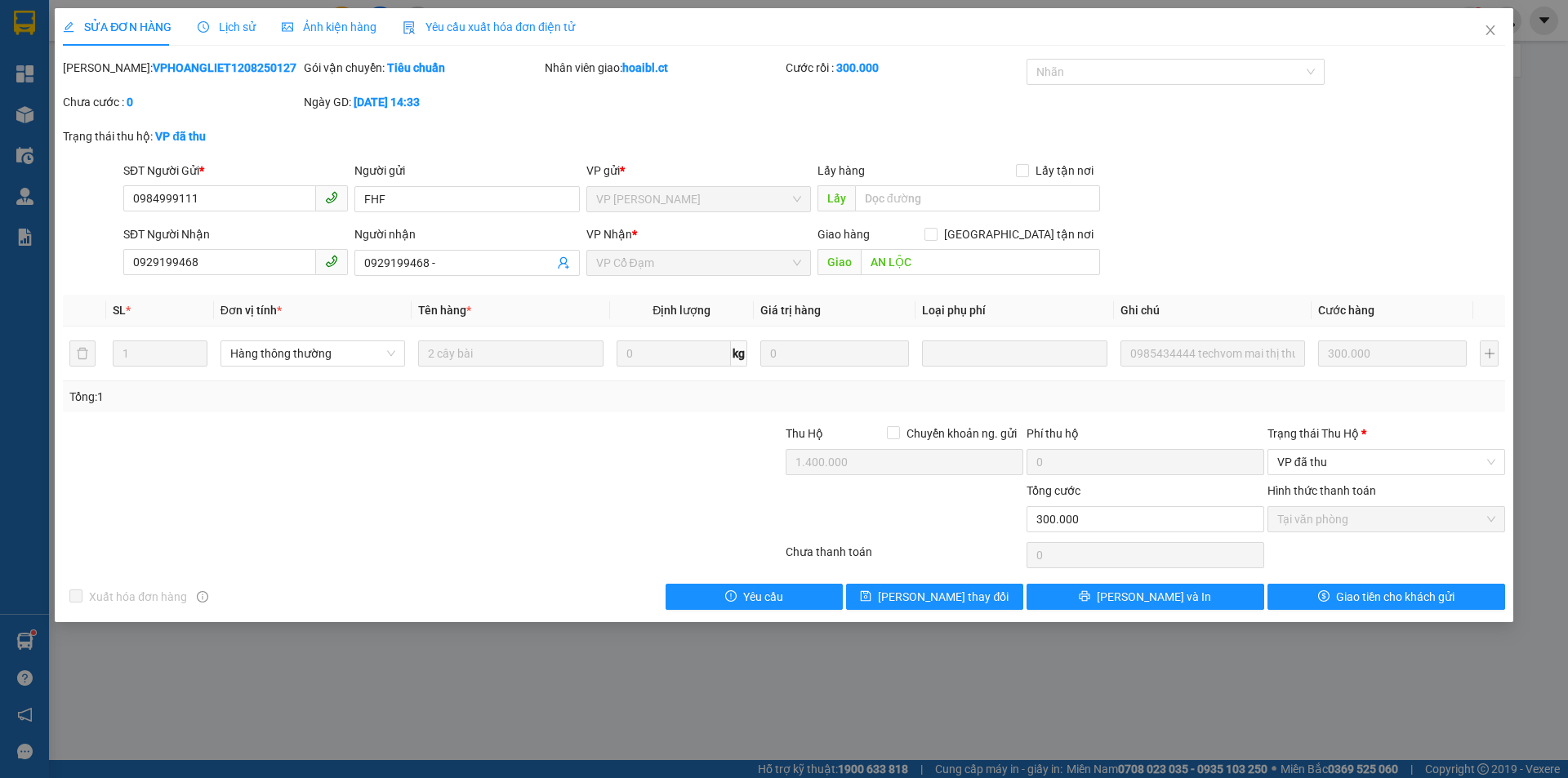
click at [230, 32] on span "Lịch sử" at bounding box center [227, 27] width 58 height 13
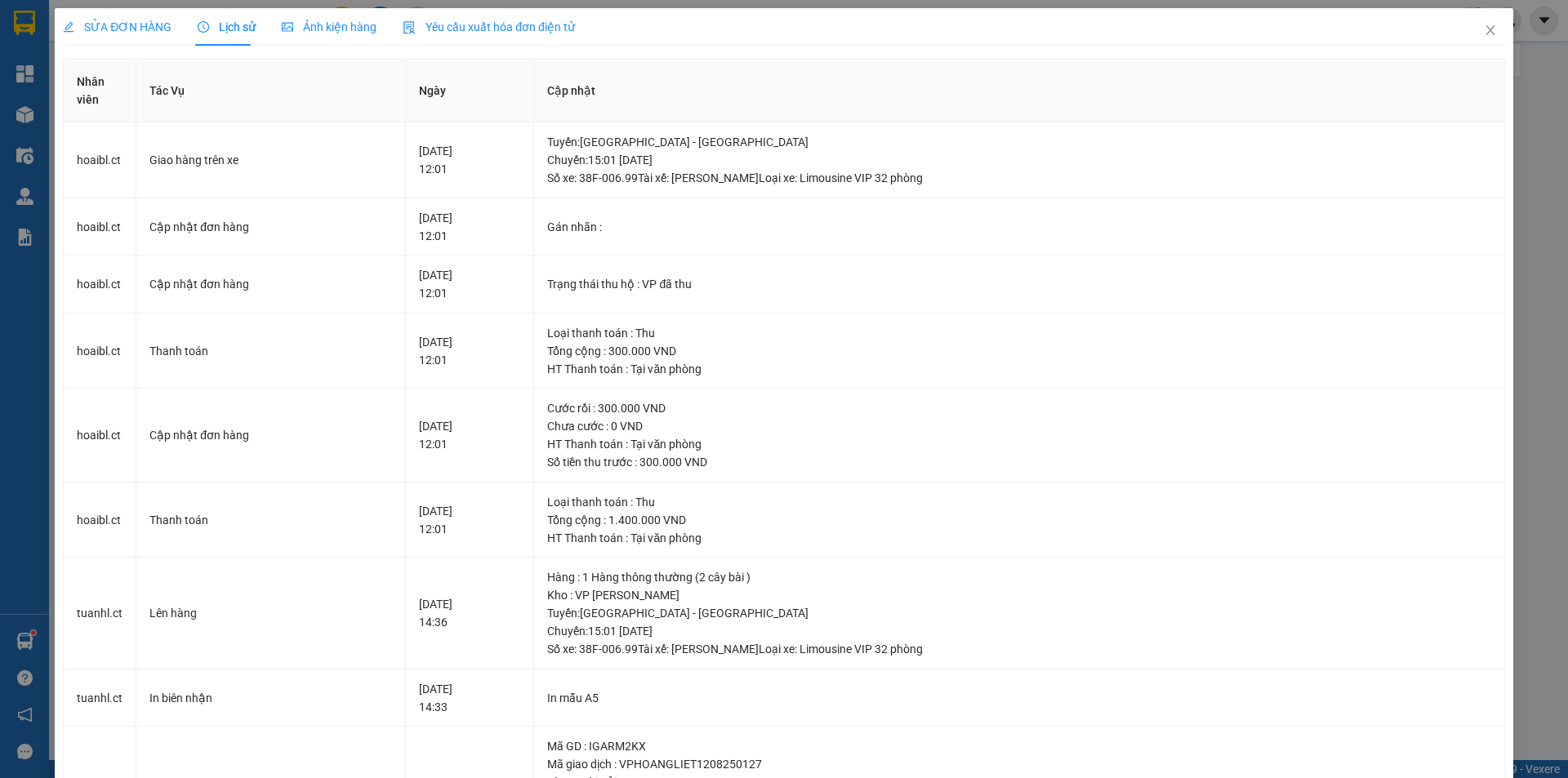
click at [121, 32] on span "SỬA ĐƠN HÀNG" at bounding box center [118, 27] width 109 height 13
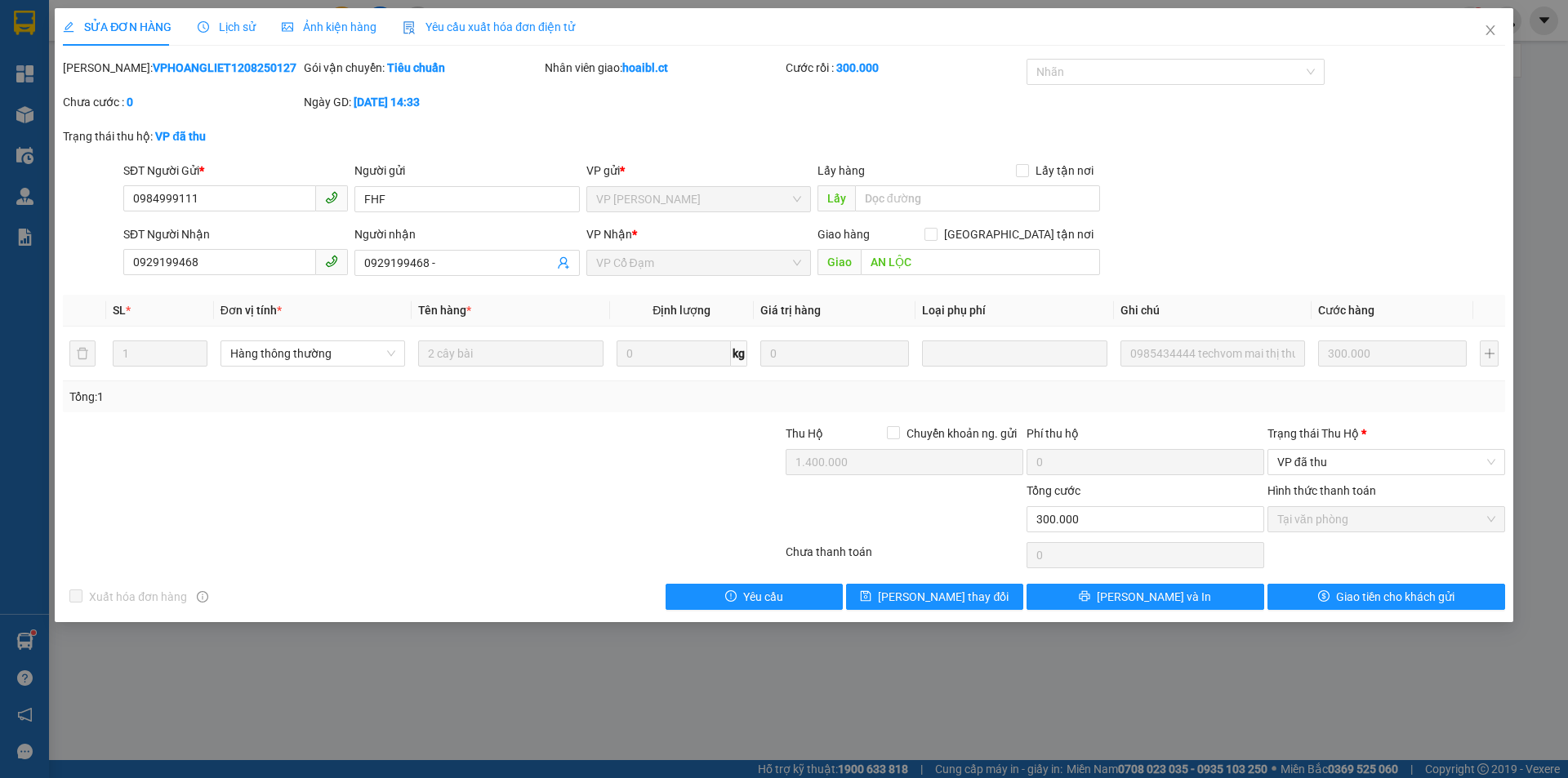
click at [232, 35] on div "Lịch sử" at bounding box center [227, 27] width 58 height 18
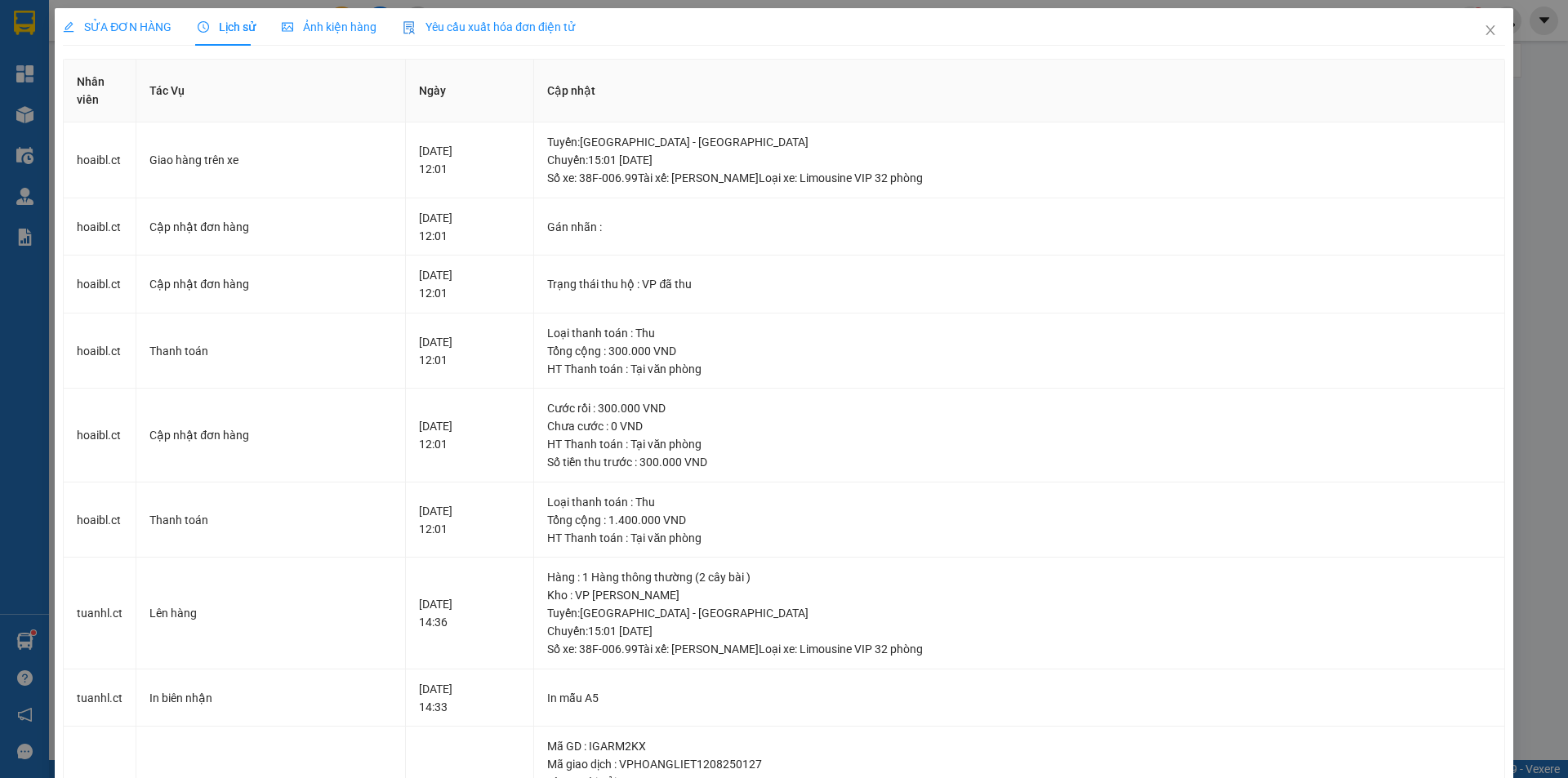
click at [120, 36] on div "SỬA ĐƠN HÀNG" at bounding box center [118, 27] width 109 height 37
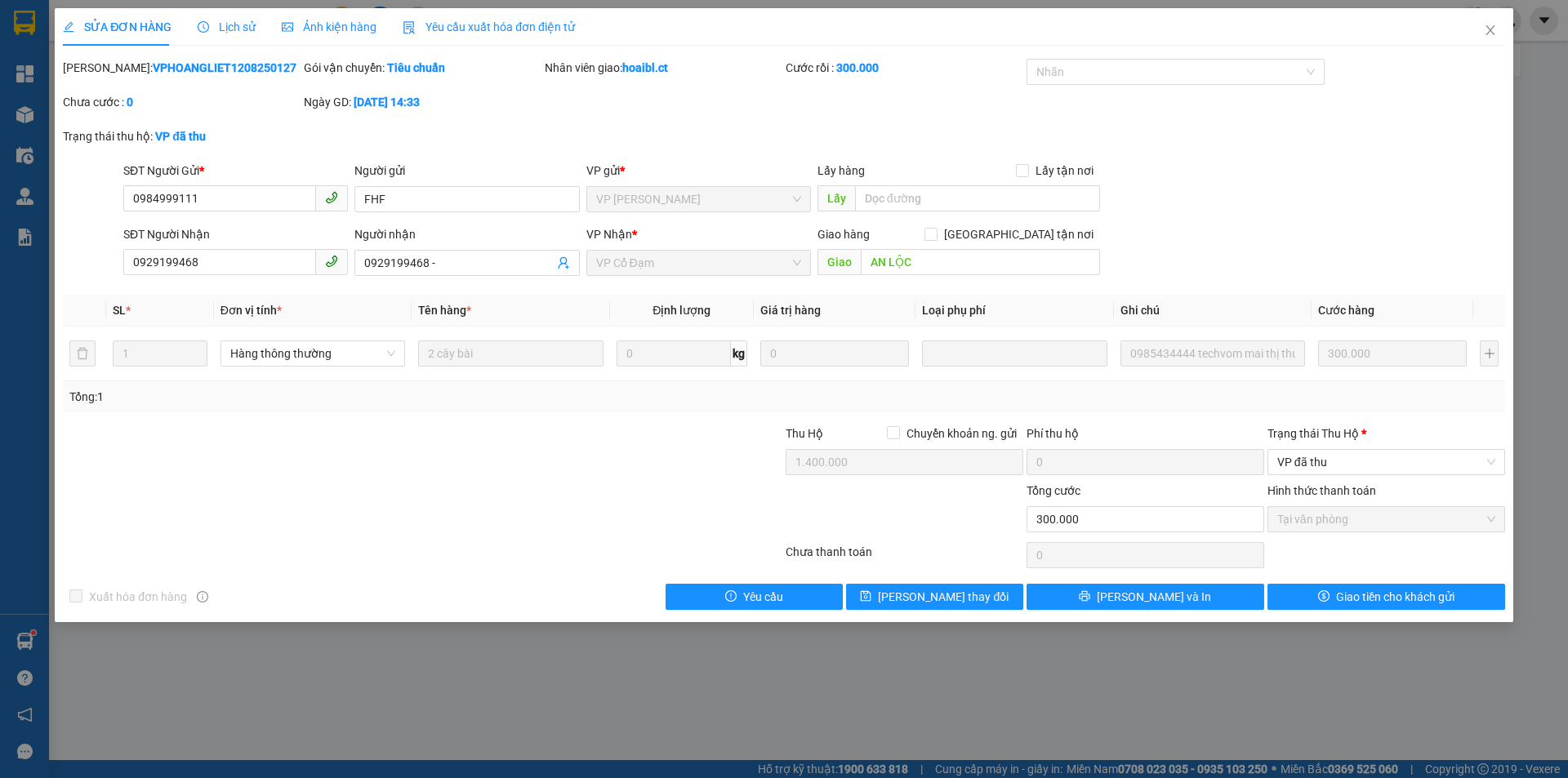
click at [232, 29] on span "Lịch sử" at bounding box center [227, 27] width 58 height 13
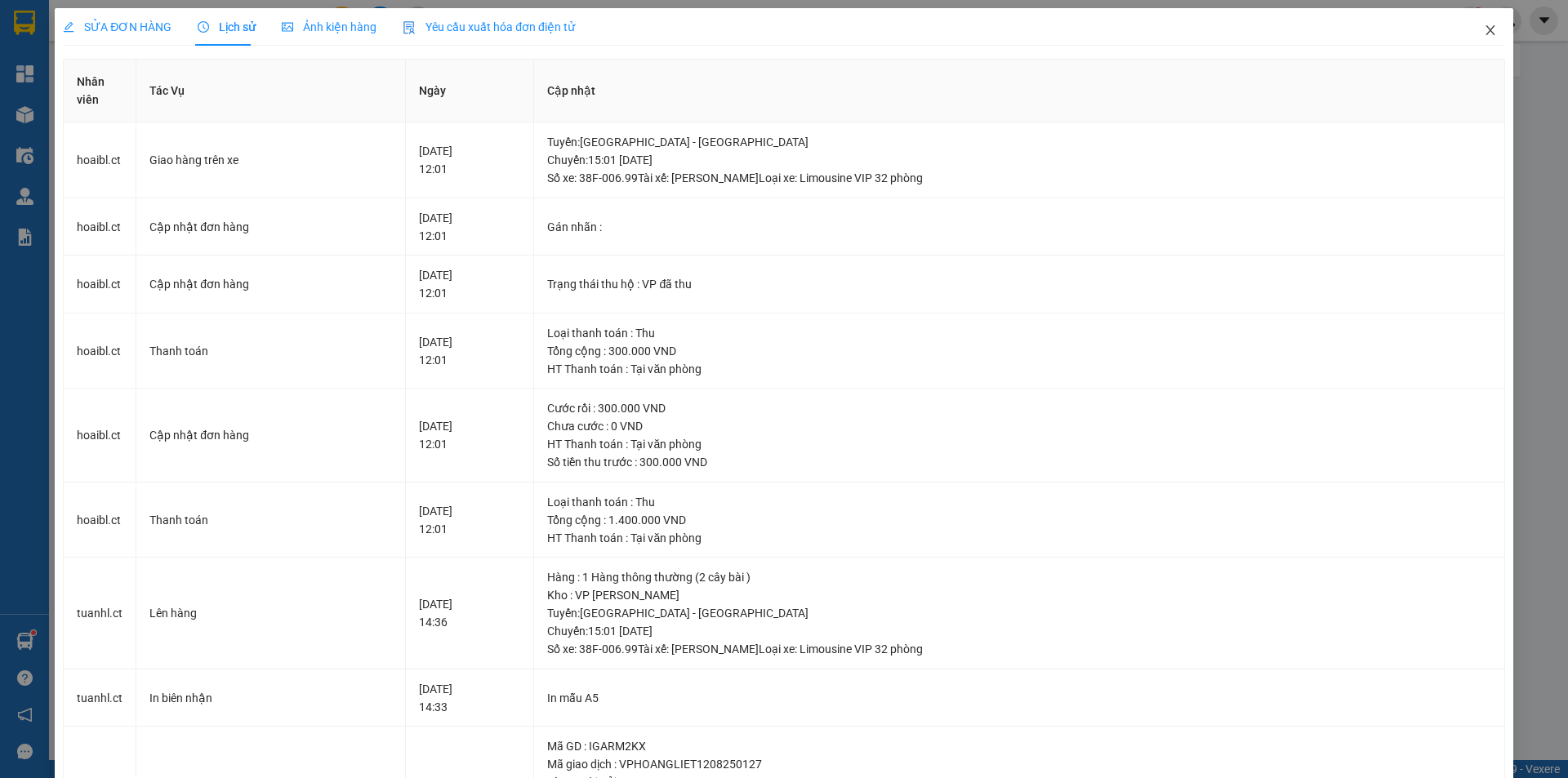
click at [1484, 33] on icon "close" at bounding box center [1491, 31] width 13 height 13
click at [1477, 31] on div "1" at bounding box center [1470, 21] width 29 height 29
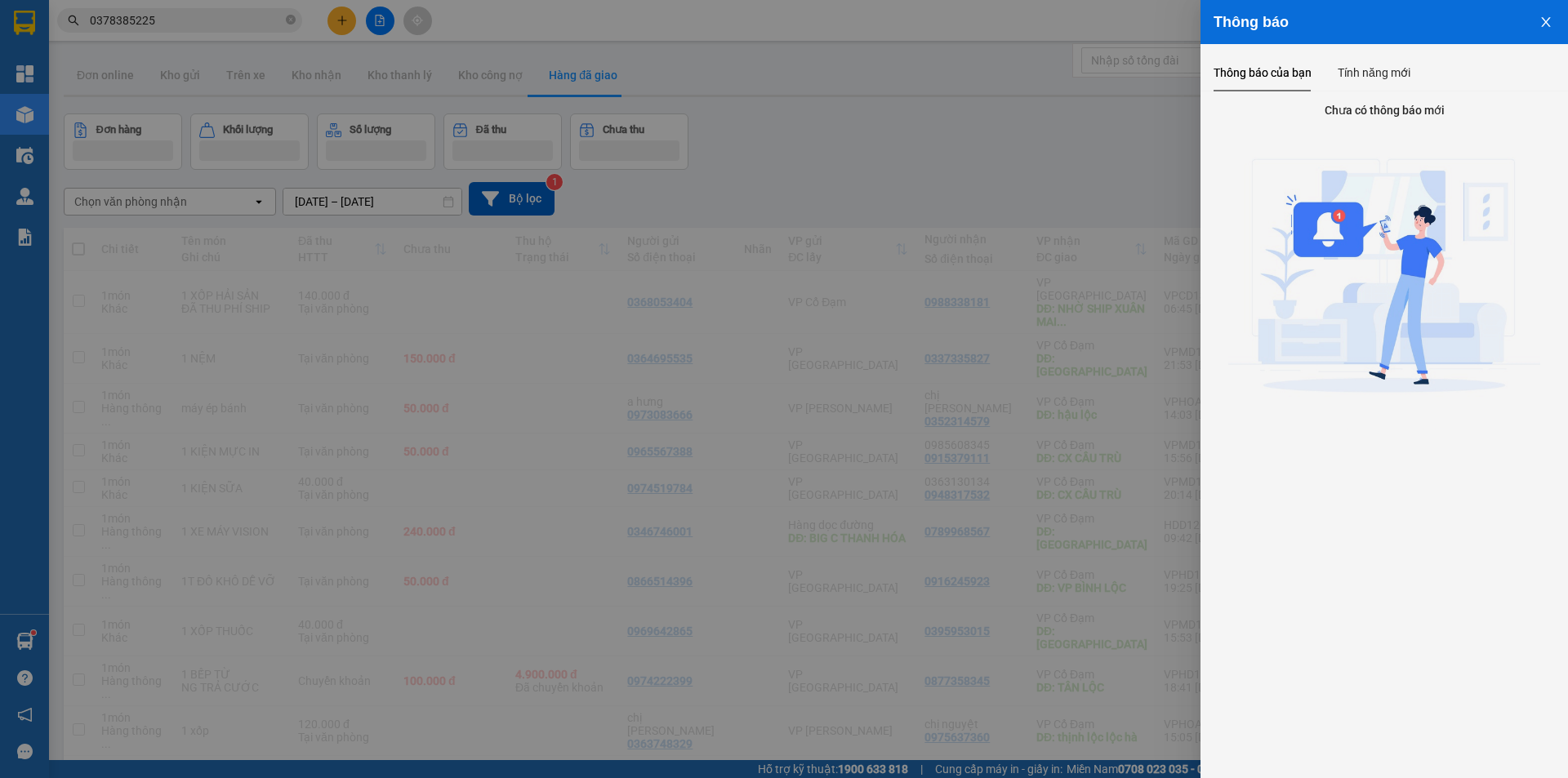
drag, startPoint x: 926, startPoint y: 123, endPoint x: 1131, endPoint y: 143, distance: 206.0
click at [926, 125] on div at bounding box center [784, 389] width 1568 height 778
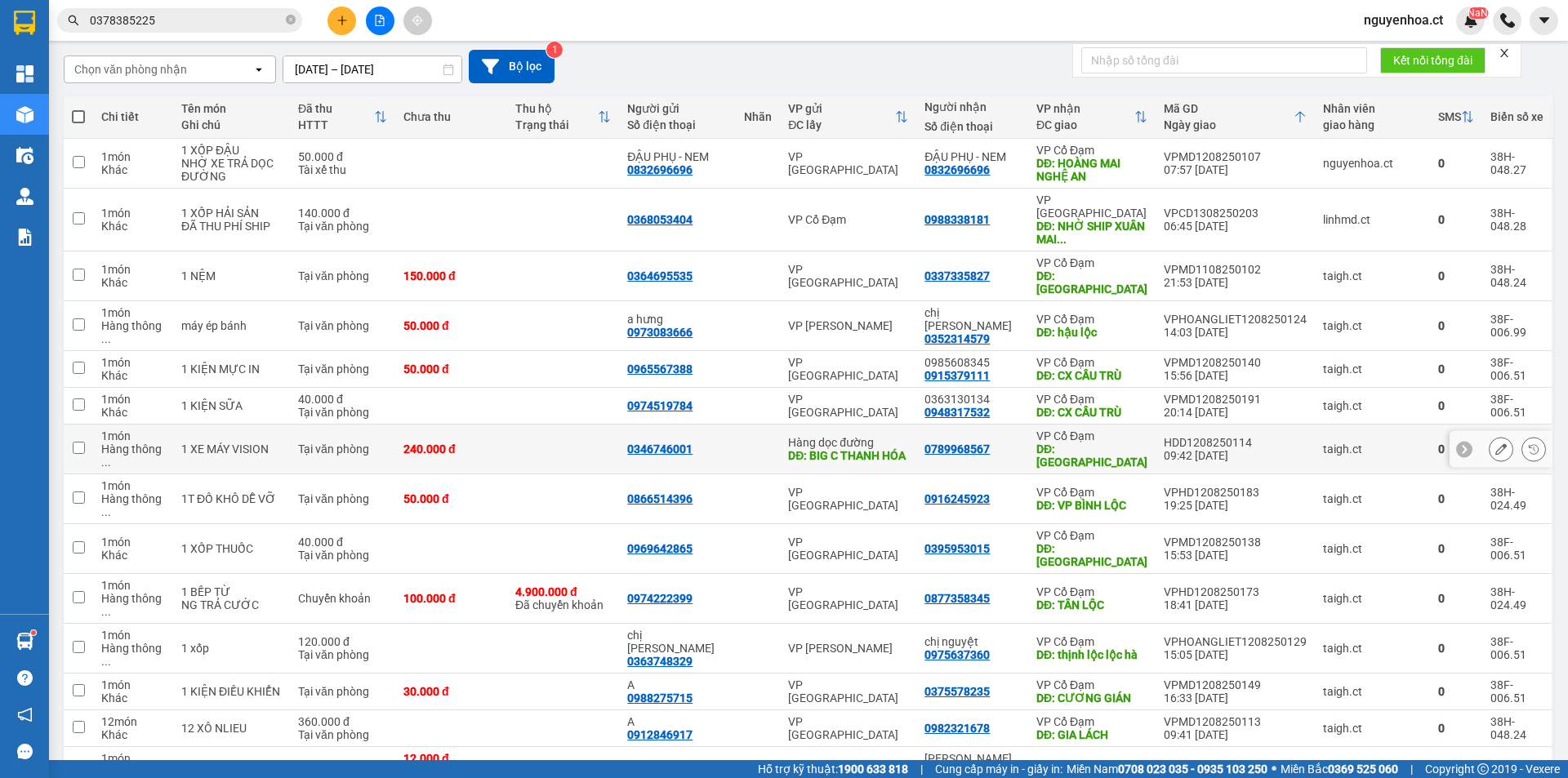
scroll to position [245, 0]
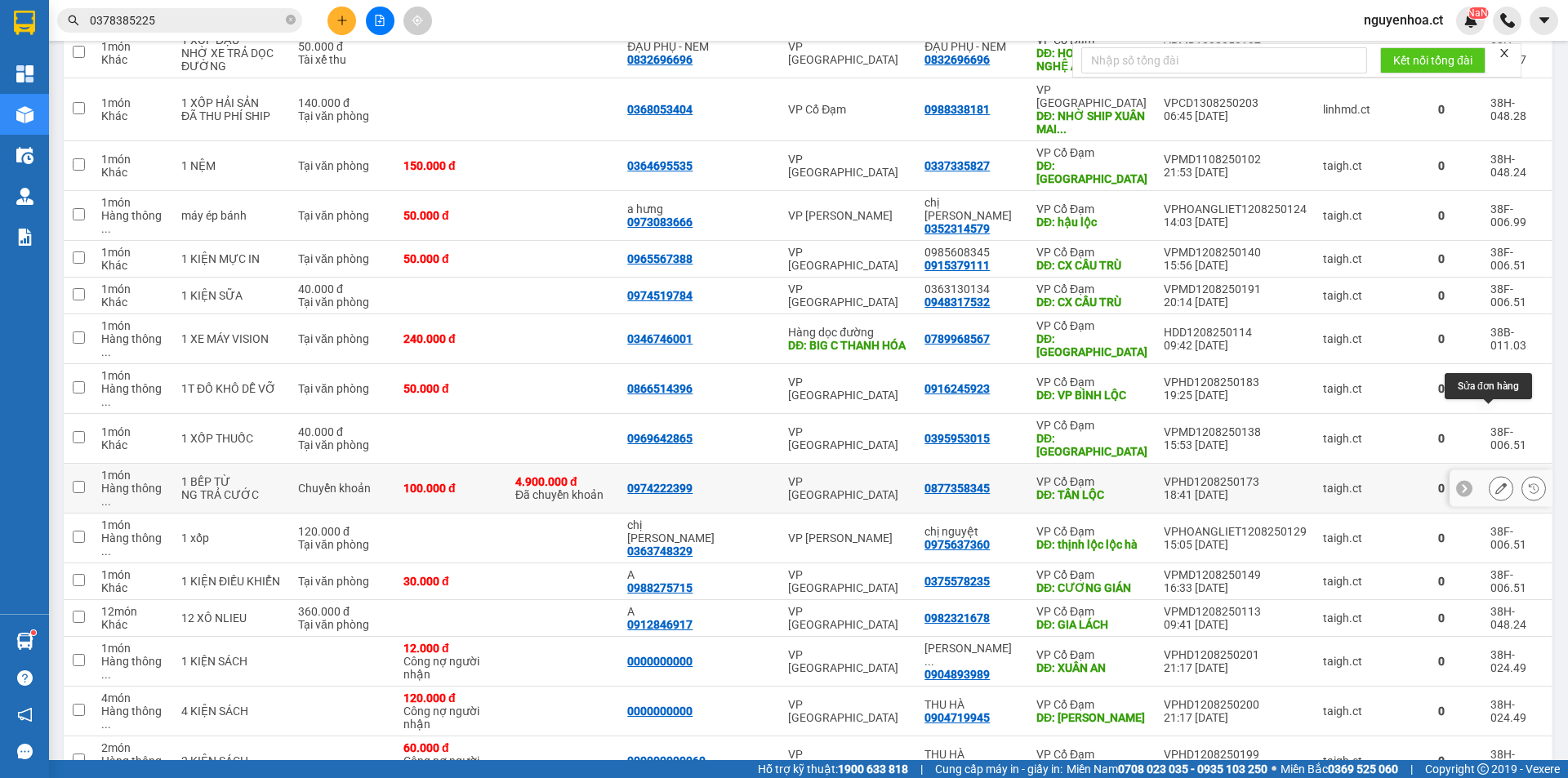
click at [1490, 474] on button at bounding box center [1501, 488] width 23 height 29
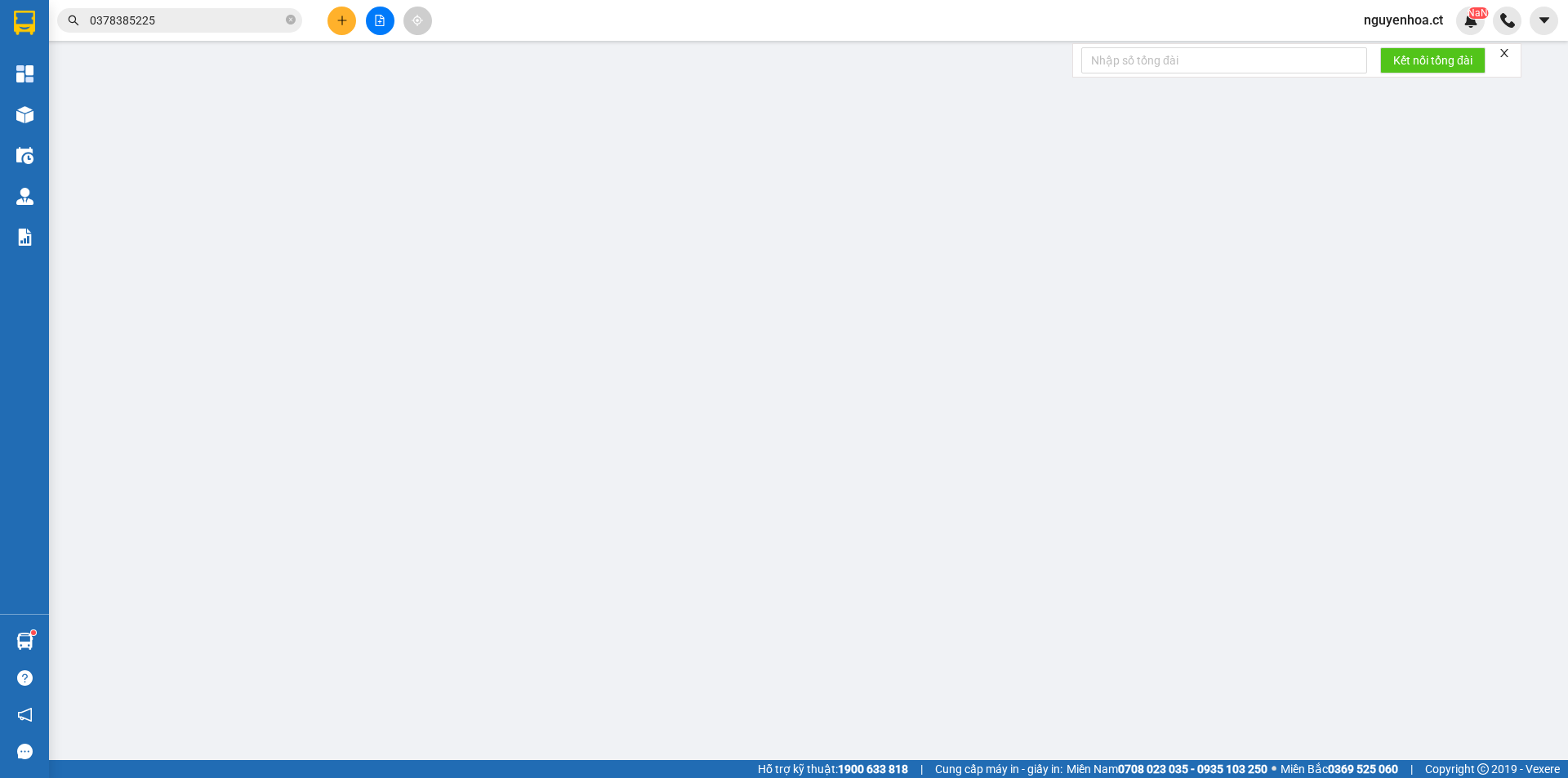
type input "0974222399"
type input "0877358345"
type input "TÂN LỘC"
checkbox input "true"
type input "4.900.000"
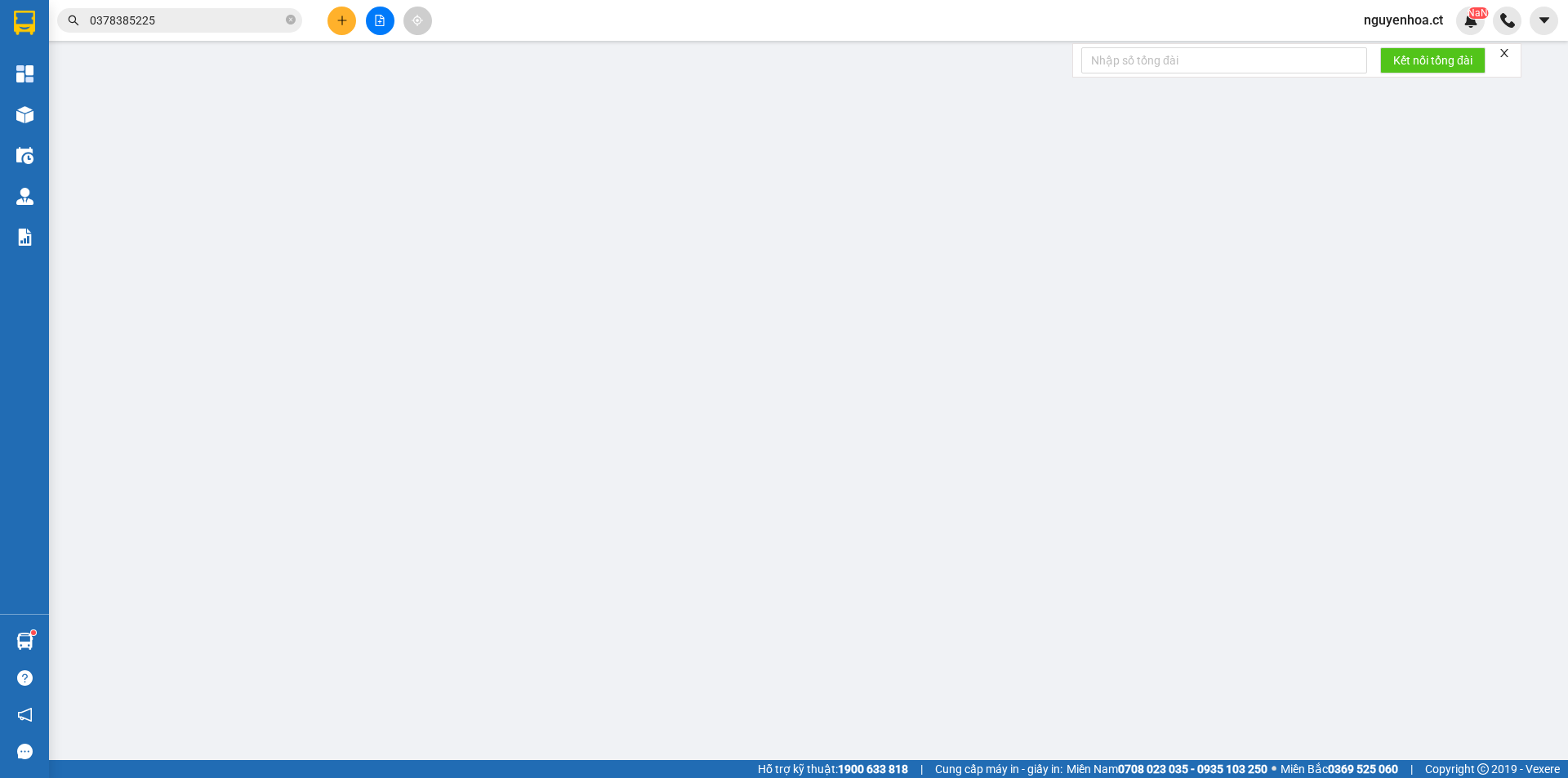
type input "100.000"
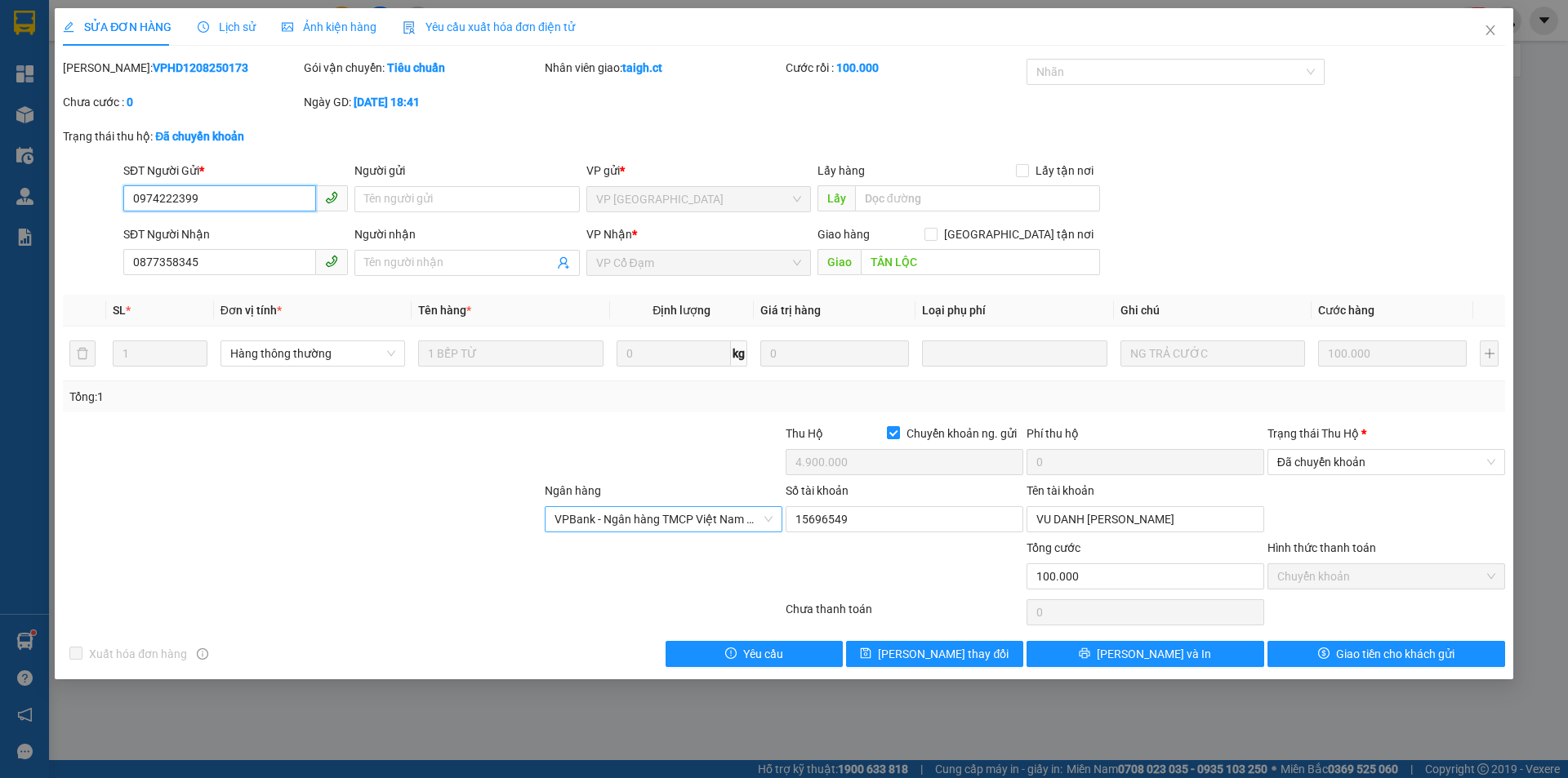
click at [676, 518] on span "VPBank - Ngân hàng TMCP Việt Nam Thịnh Vượng" at bounding box center [664, 520] width 218 height 25
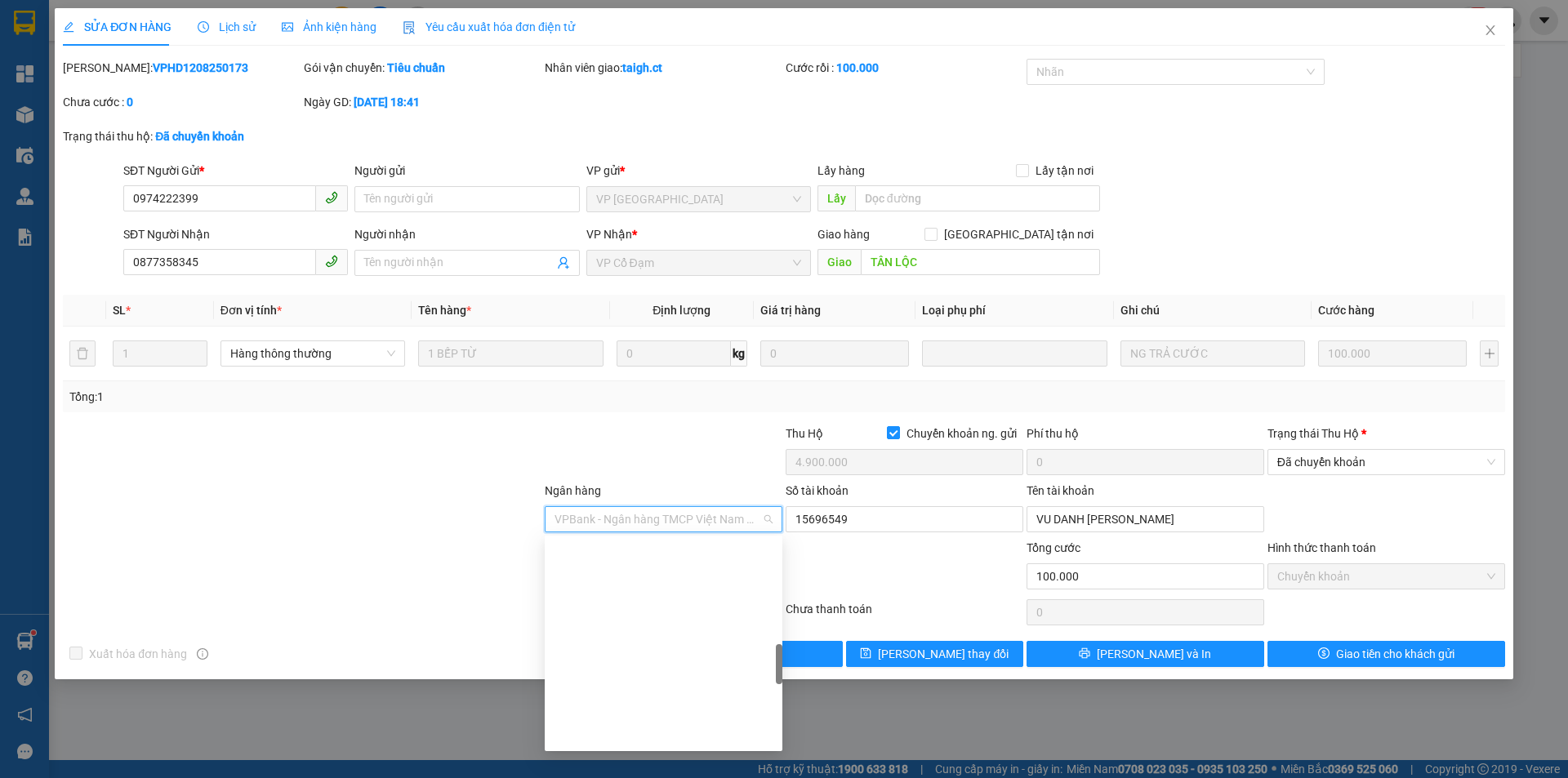
scroll to position [608, 0]
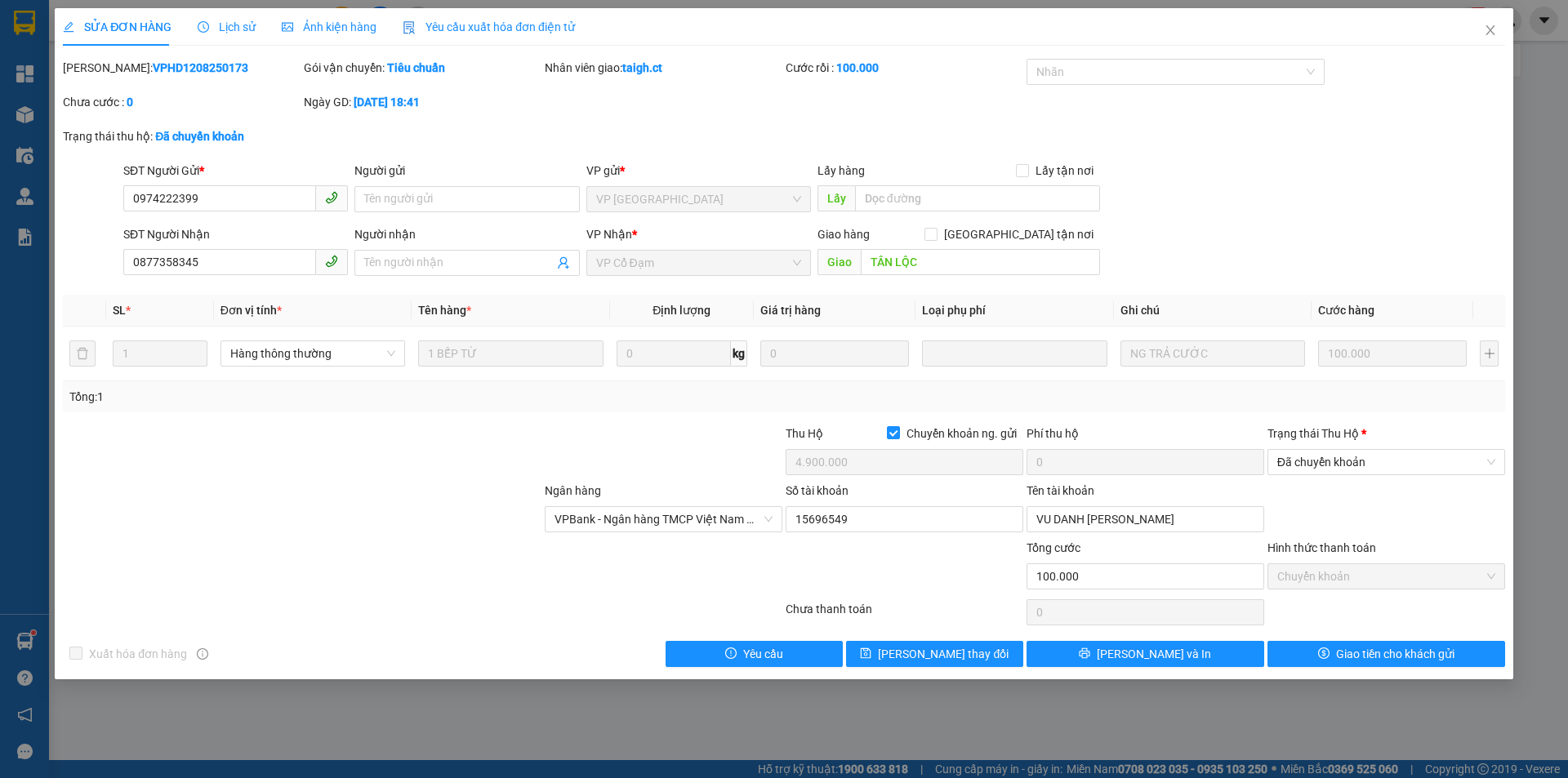
click at [694, 465] on div at bounding box center [664, 453] width 241 height 57
